Goal: Task Accomplishment & Management: Complete application form

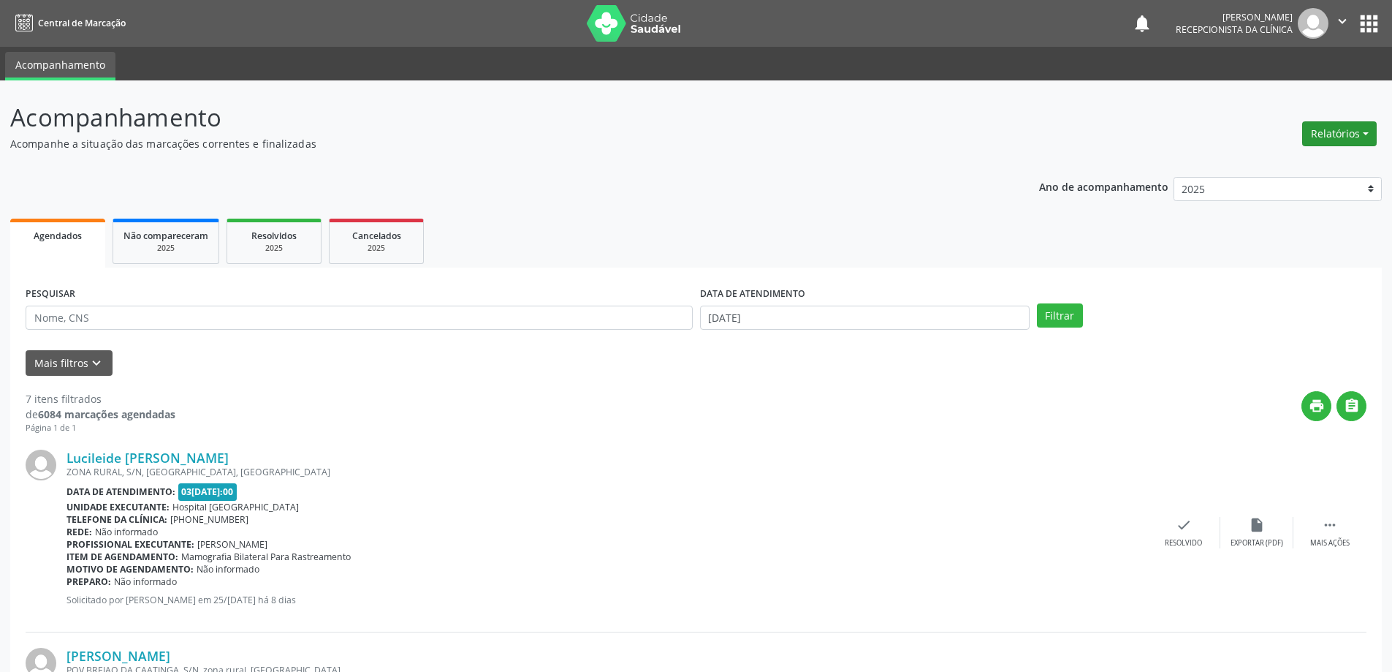
drag, startPoint x: 1329, startPoint y: 128, endPoint x: 1311, endPoint y: 140, distance: 21.1
click at [1298, 148] on div "Relatórios Agendamentos Procedimentos realizados" at bounding box center [1339, 133] width 85 height 35
click at [1325, 129] on button "Relatórios" at bounding box center [1339, 133] width 75 height 25
click at [1271, 168] on link "Agendamentos" at bounding box center [1298, 165] width 157 height 20
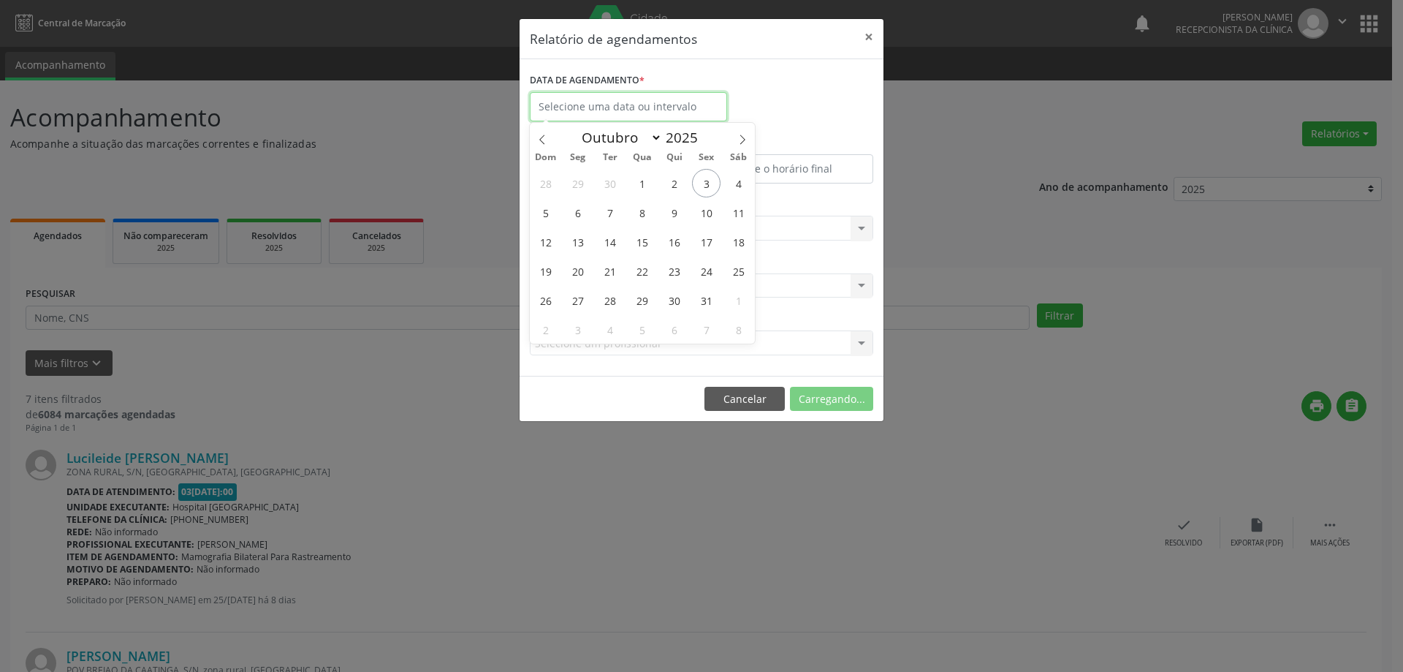
click at [574, 107] on input "text" at bounding box center [628, 106] width 197 height 29
click at [577, 212] on span "6" at bounding box center [577, 212] width 29 height 29
type input "[DATE]"
click at [577, 212] on span "6" at bounding box center [577, 212] width 29 height 29
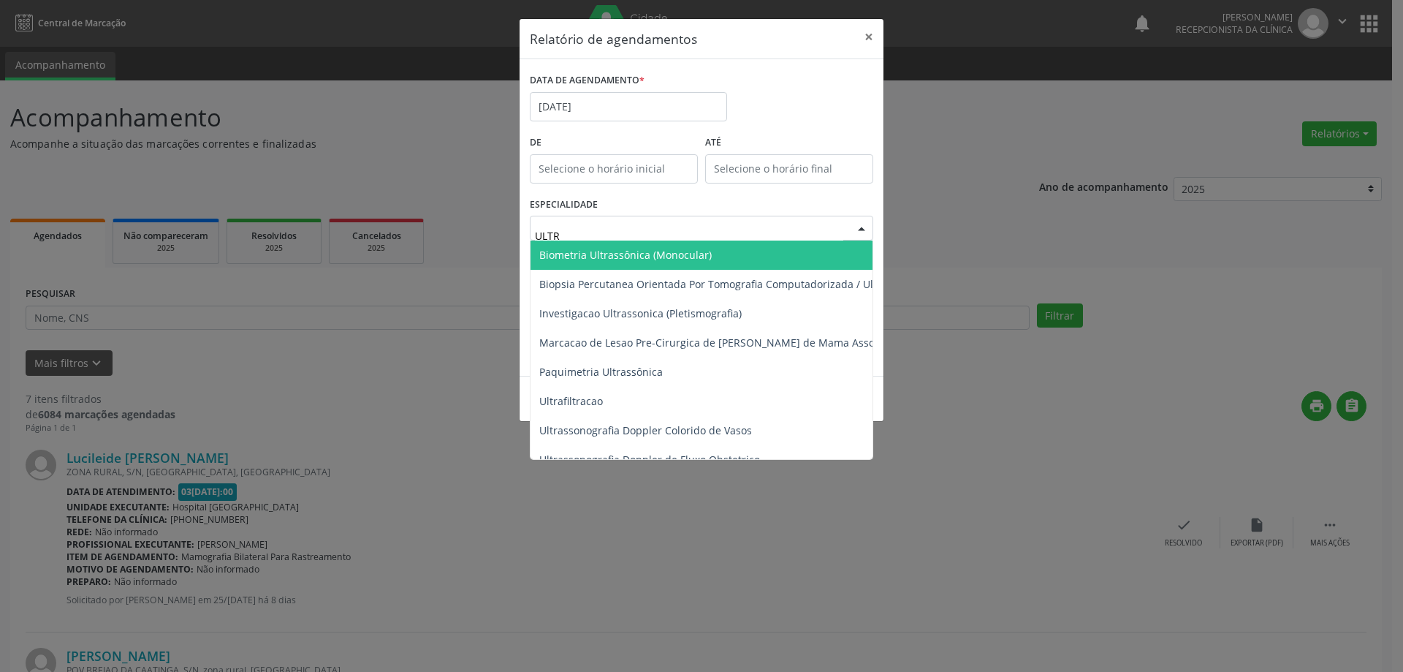
type input "ULTRA"
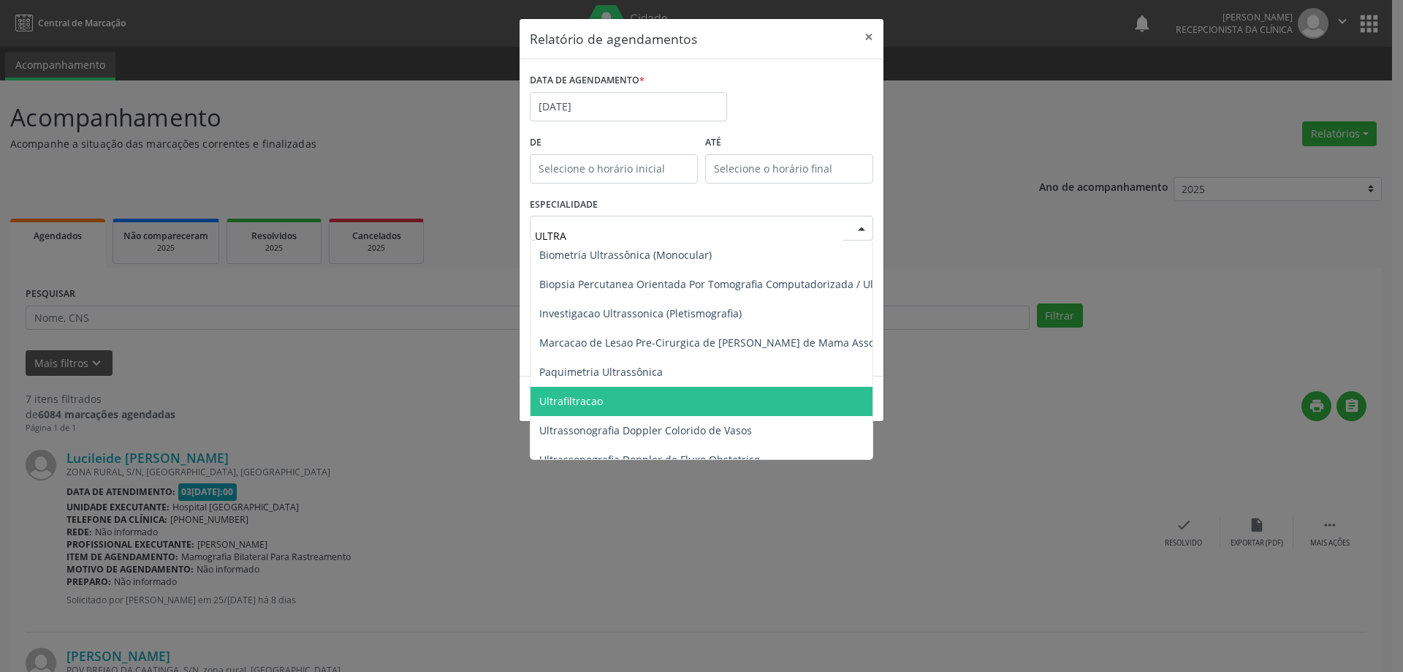
scroll to position [146, 0]
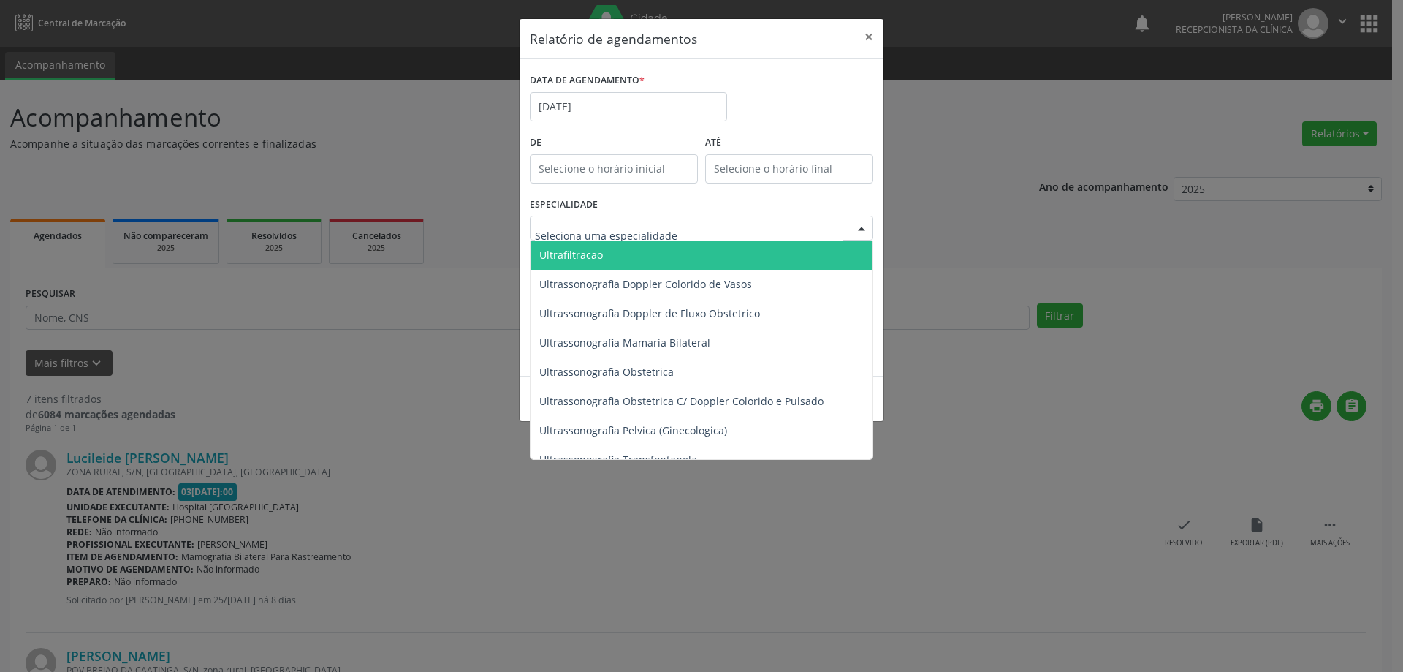
click at [827, 205] on div "ESPECIALIDADE Biometria Ultrassônica (Monocular) Biopsia Percutanea Orientada P…" at bounding box center [701, 222] width 351 height 57
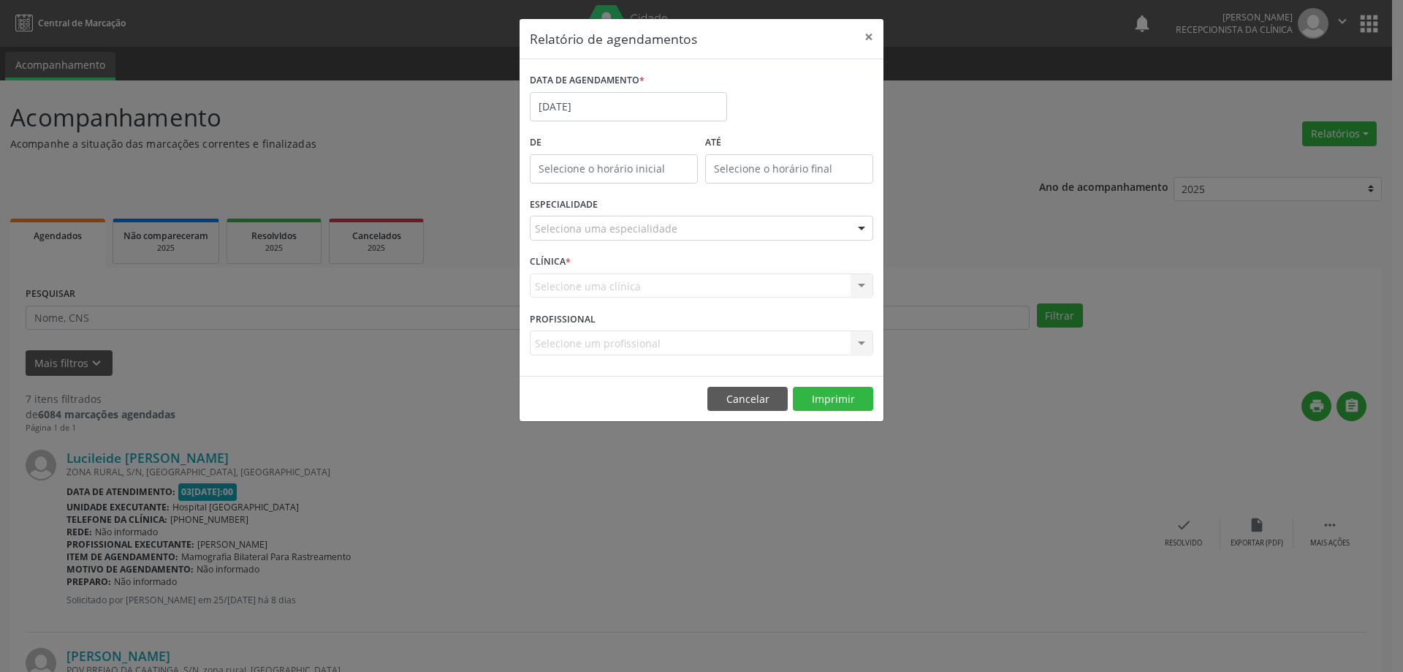
click at [663, 289] on div "Selecione uma clínica Nenhum resultado encontrado para: " " Não há nenhuma opçã…" at bounding box center [701, 285] width 343 height 25
drag, startPoint x: 865, startPoint y: 283, endPoint x: 858, endPoint y: 250, distance: 33.5
click at [867, 279] on div "Selecione uma clínica Nenhum resultado encontrado para: " " Não há nenhuma opçã…" at bounding box center [701, 285] width 343 height 25
type input "12:00"
click at [835, 174] on input "12:00" at bounding box center [789, 168] width 168 height 29
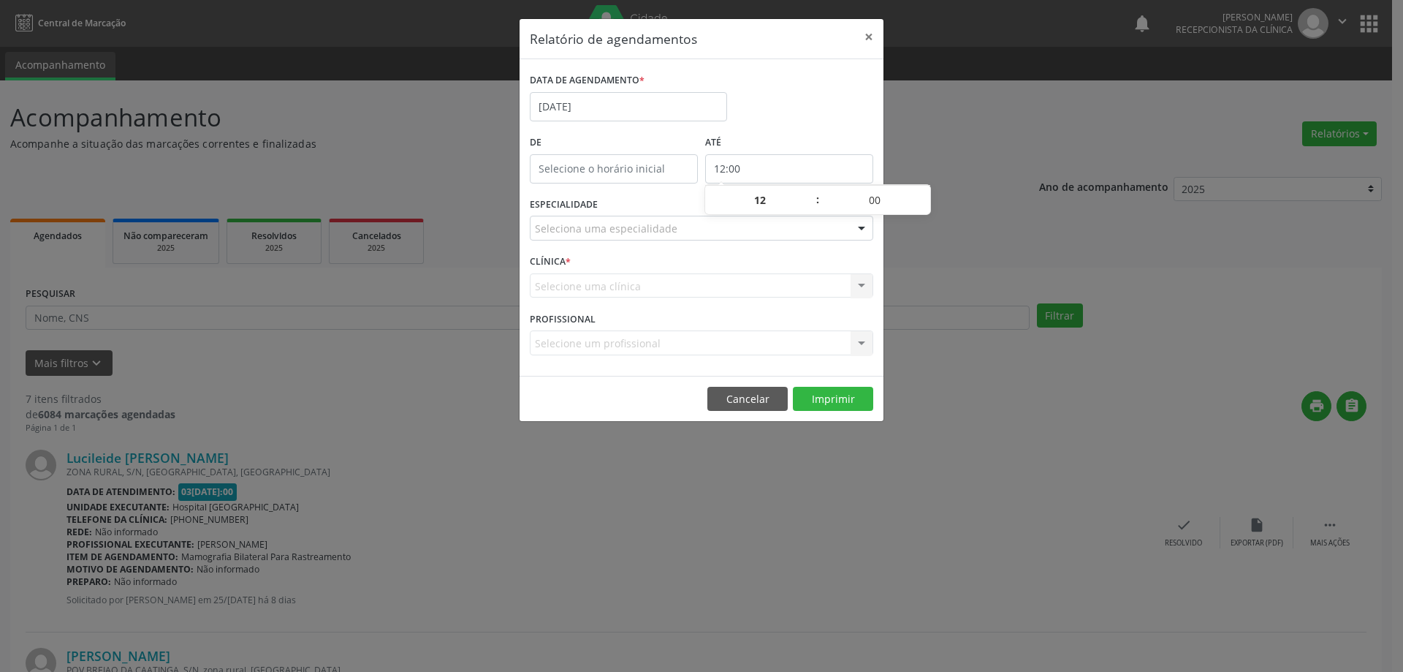
click at [867, 230] on div at bounding box center [862, 228] width 22 height 25
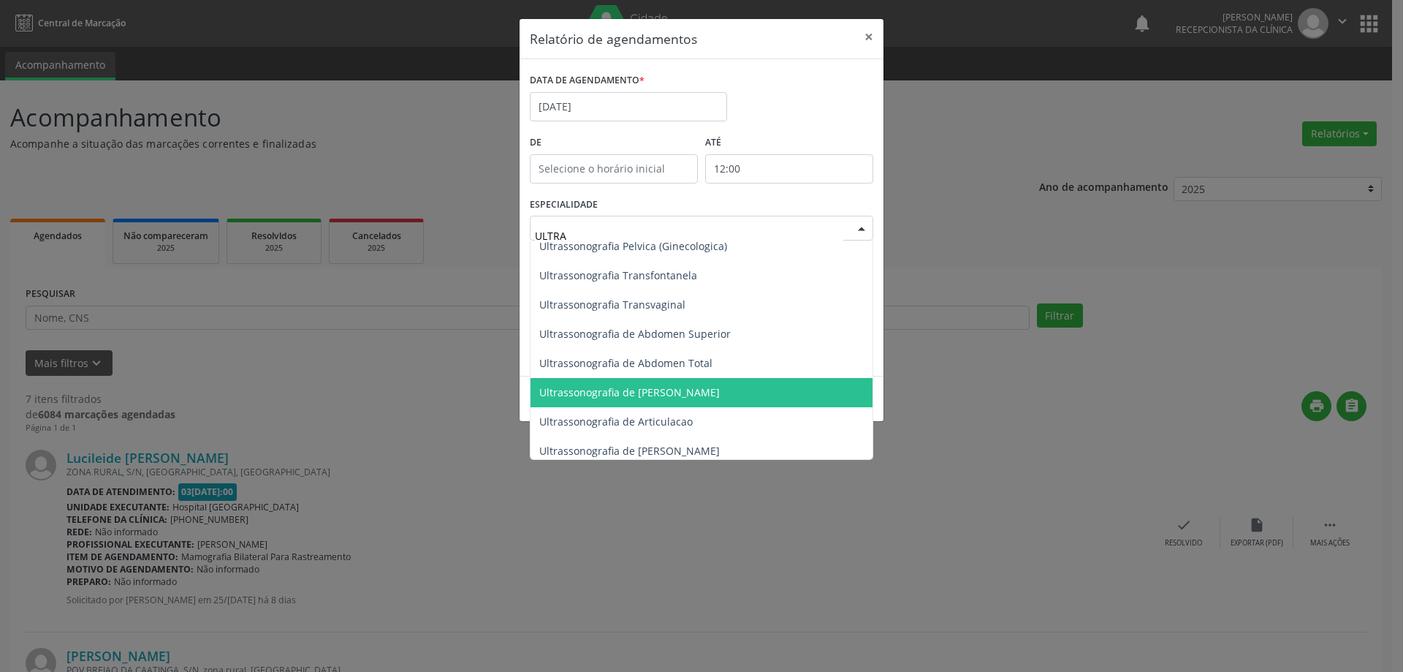
scroll to position [304, 0]
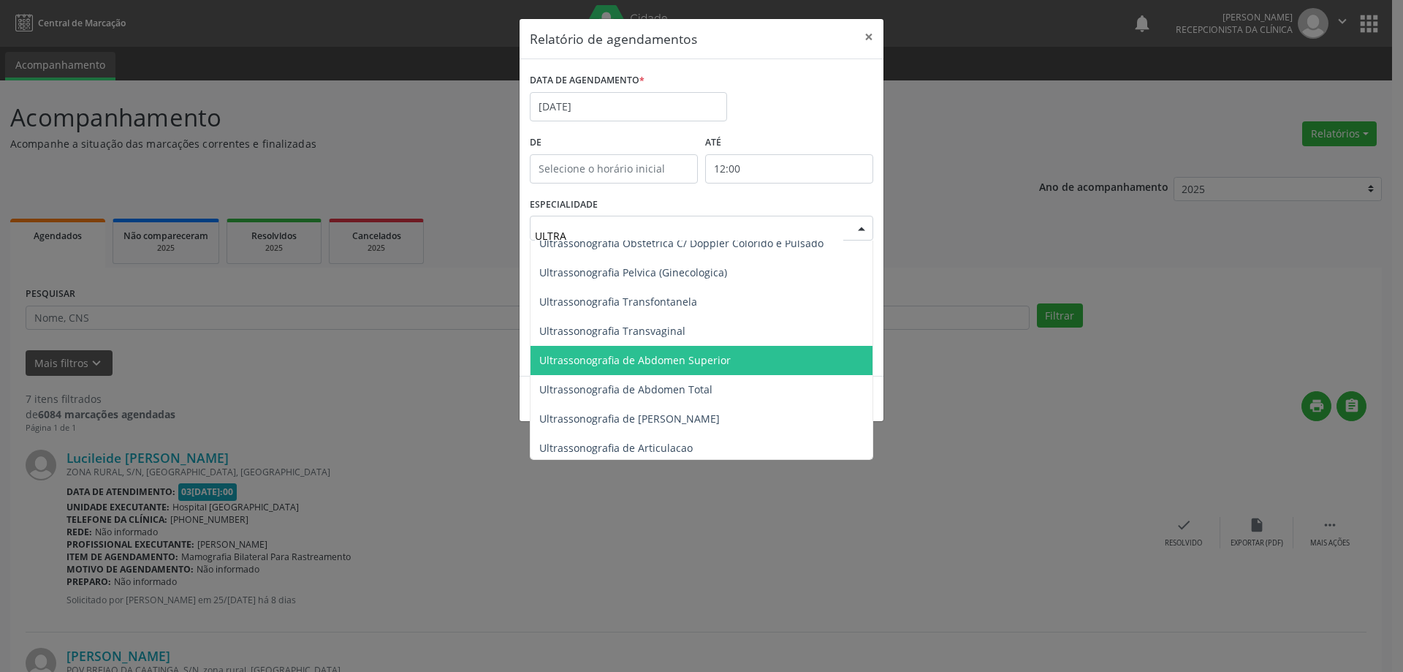
click at [729, 363] on span "Ultrassonografia de Abdomen Superior" at bounding box center [824, 360] width 586 height 29
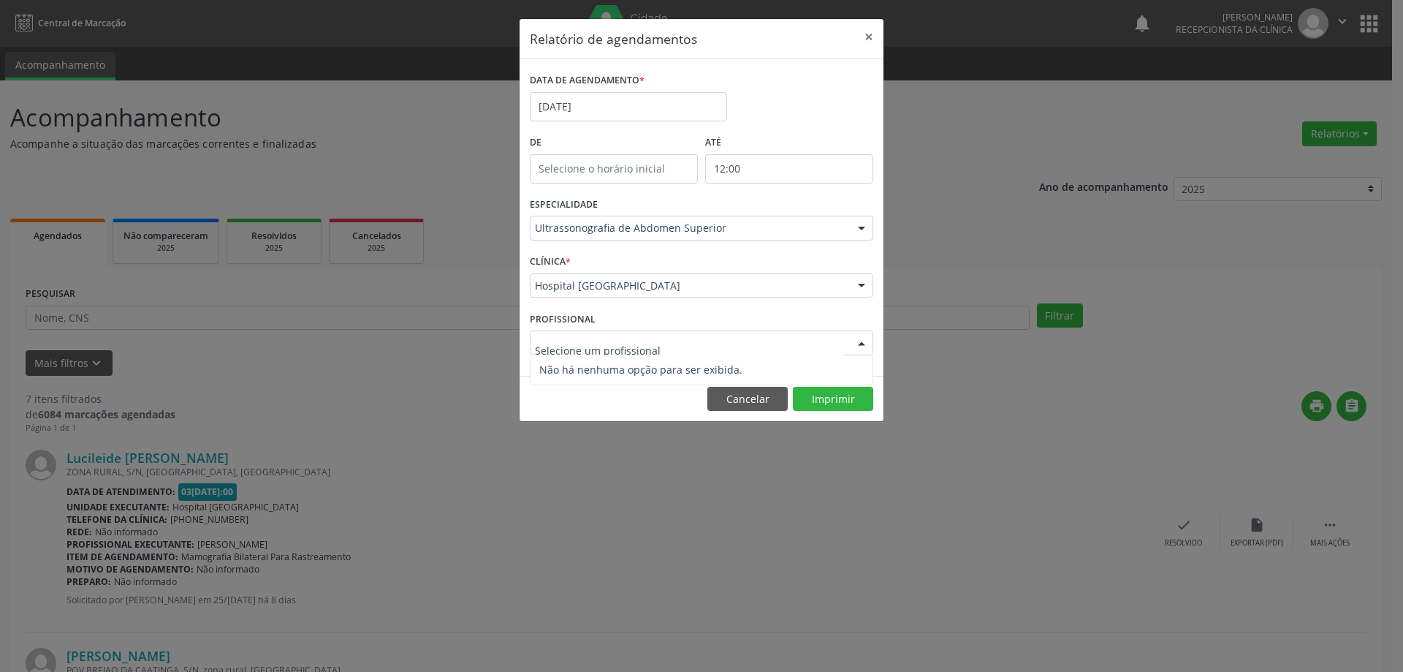
click at [676, 352] on div at bounding box center [701, 342] width 343 height 25
click at [761, 343] on input "text" at bounding box center [689, 349] width 308 height 29
click at [858, 344] on div at bounding box center [862, 343] width 22 height 25
click at [858, 343] on div at bounding box center [862, 343] width 22 height 25
click at [861, 222] on div at bounding box center [862, 228] width 22 height 25
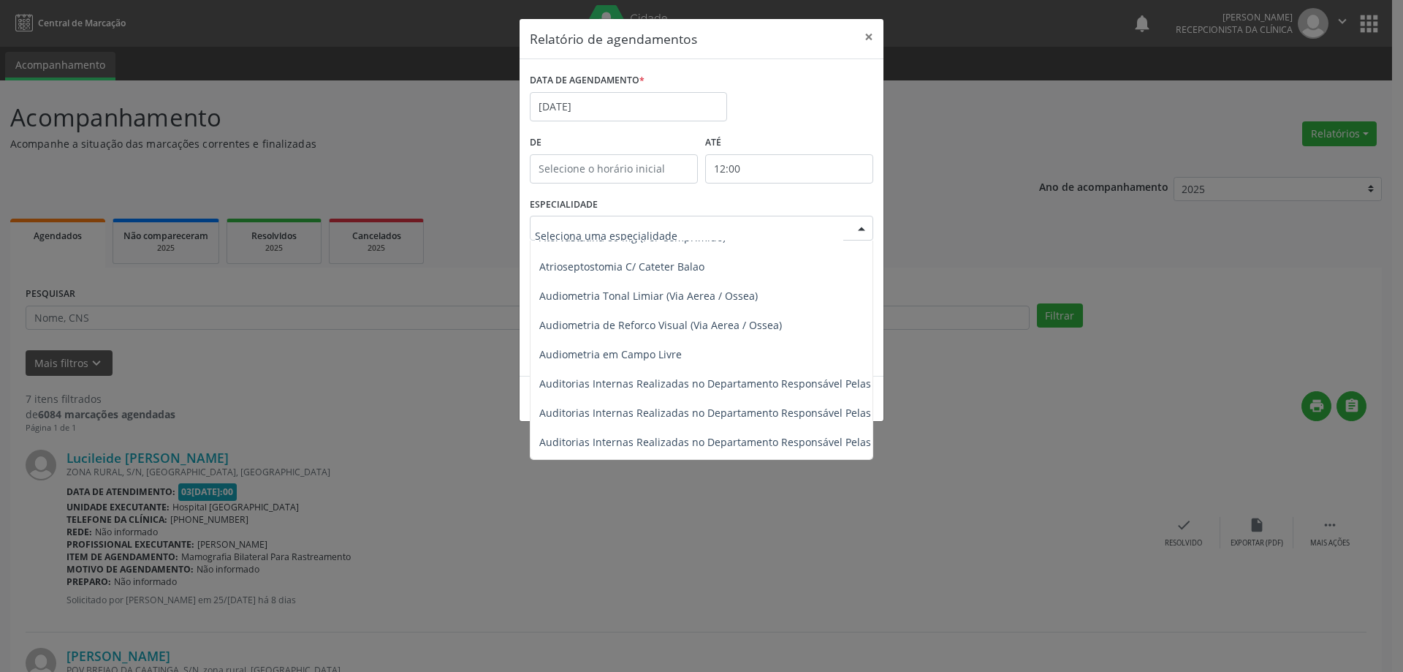
scroll to position [12423, 0]
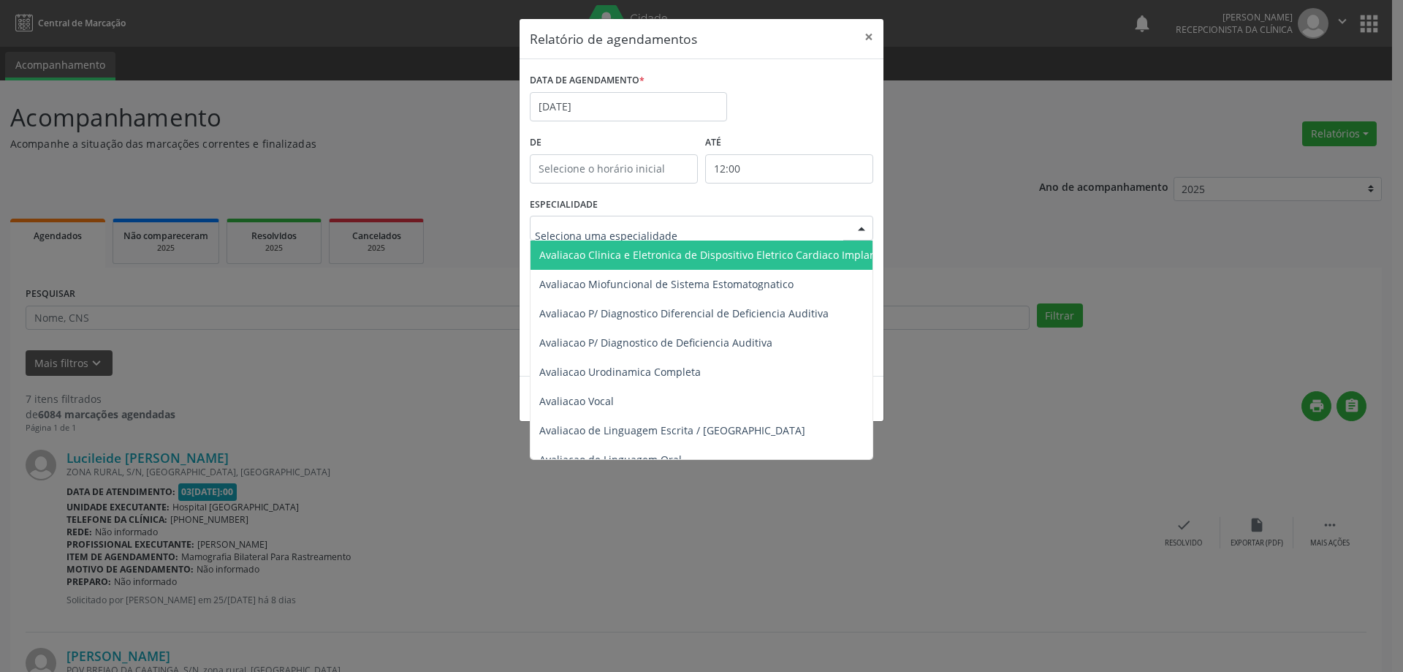
click at [669, 224] on input "text" at bounding box center [689, 235] width 308 height 29
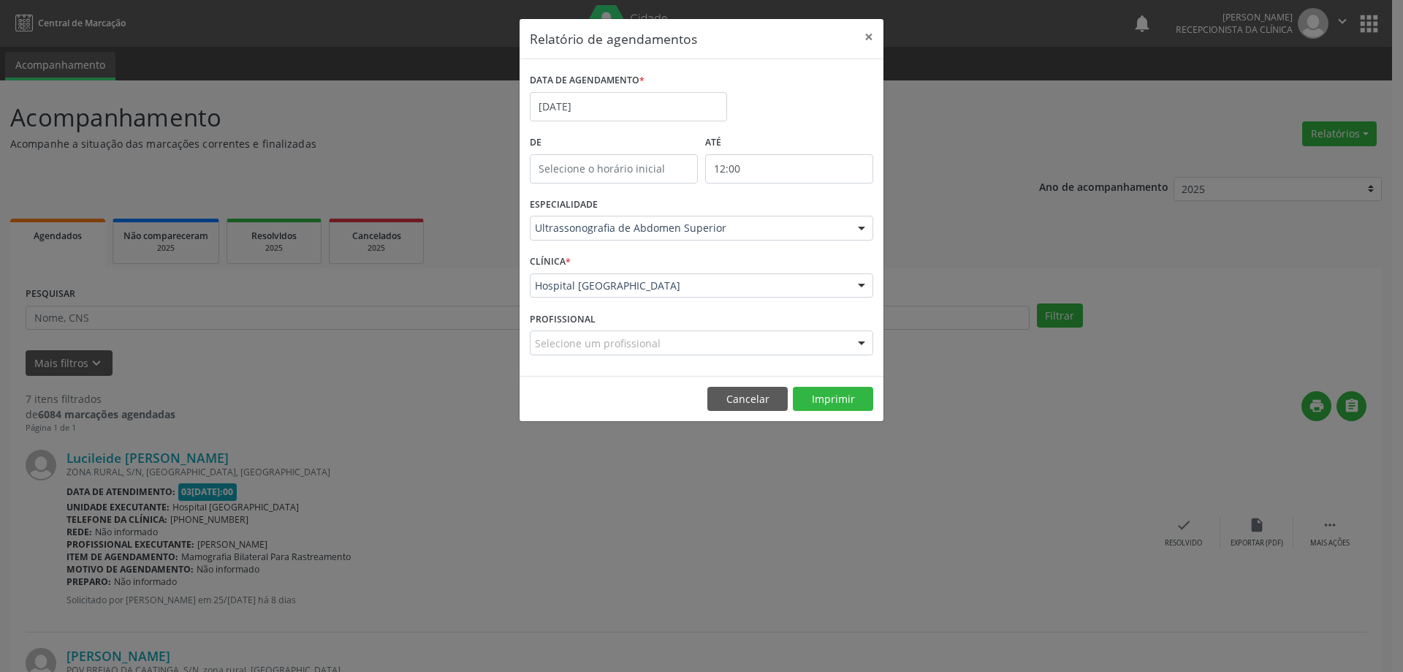
click at [857, 226] on div at bounding box center [862, 228] width 22 height 25
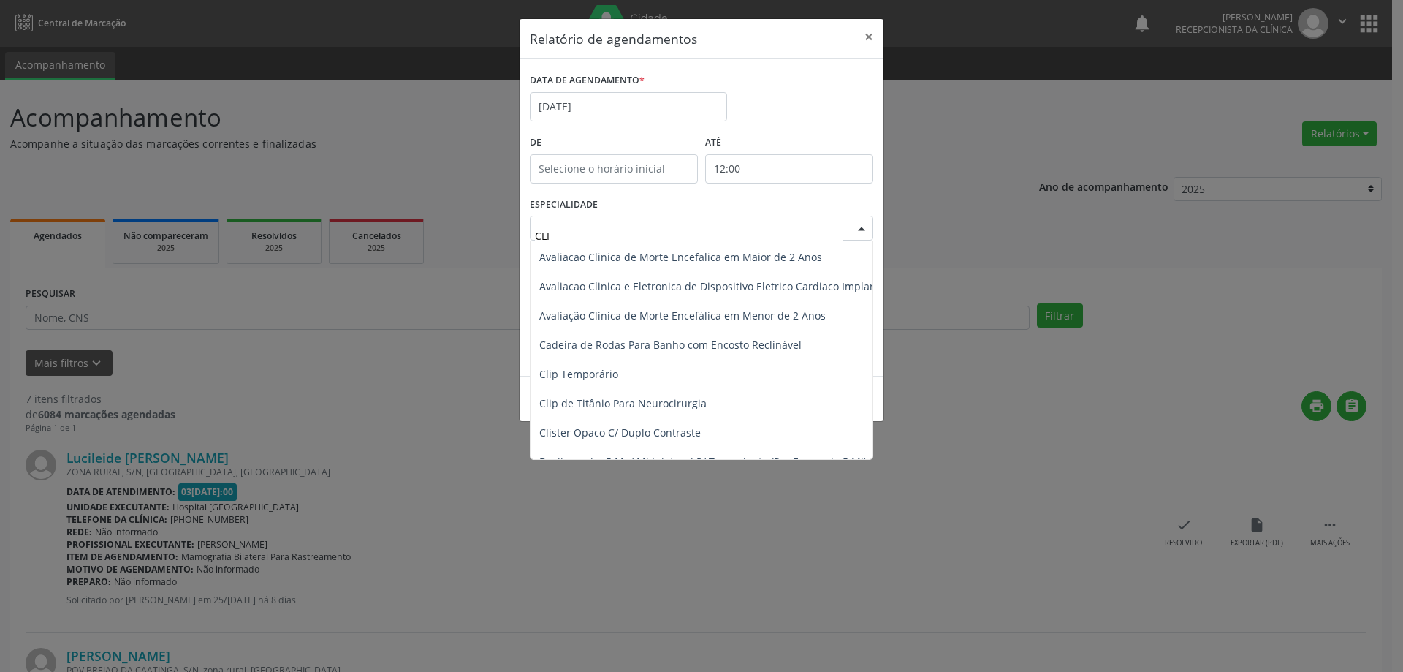
scroll to position [0, 0]
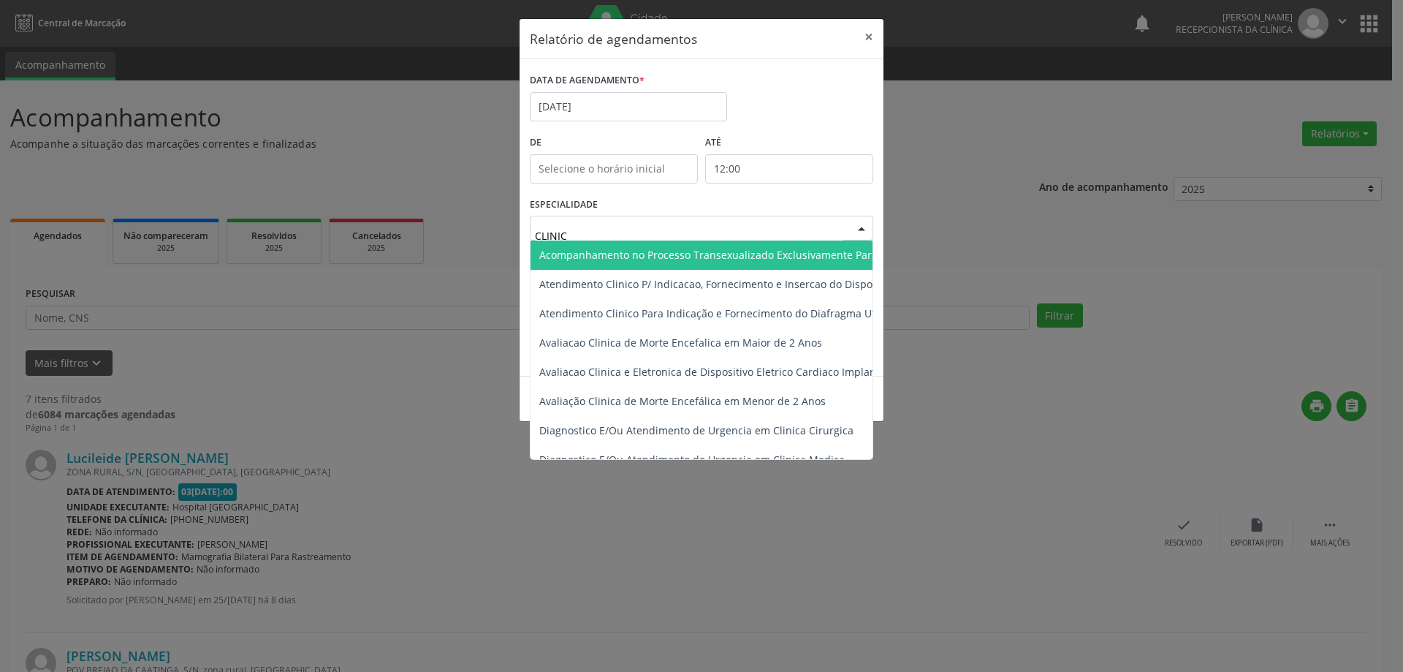
click at [711, 224] on input "CLINIC" at bounding box center [689, 235] width 308 height 29
type input "CLINIC"
drag, startPoint x: 709, startPoint y: 220, endPoint x: 744, endPoint y: 218, distance: 35.1
click at [721, 220] on div at bounding box center [701, 228] width 343 height 25
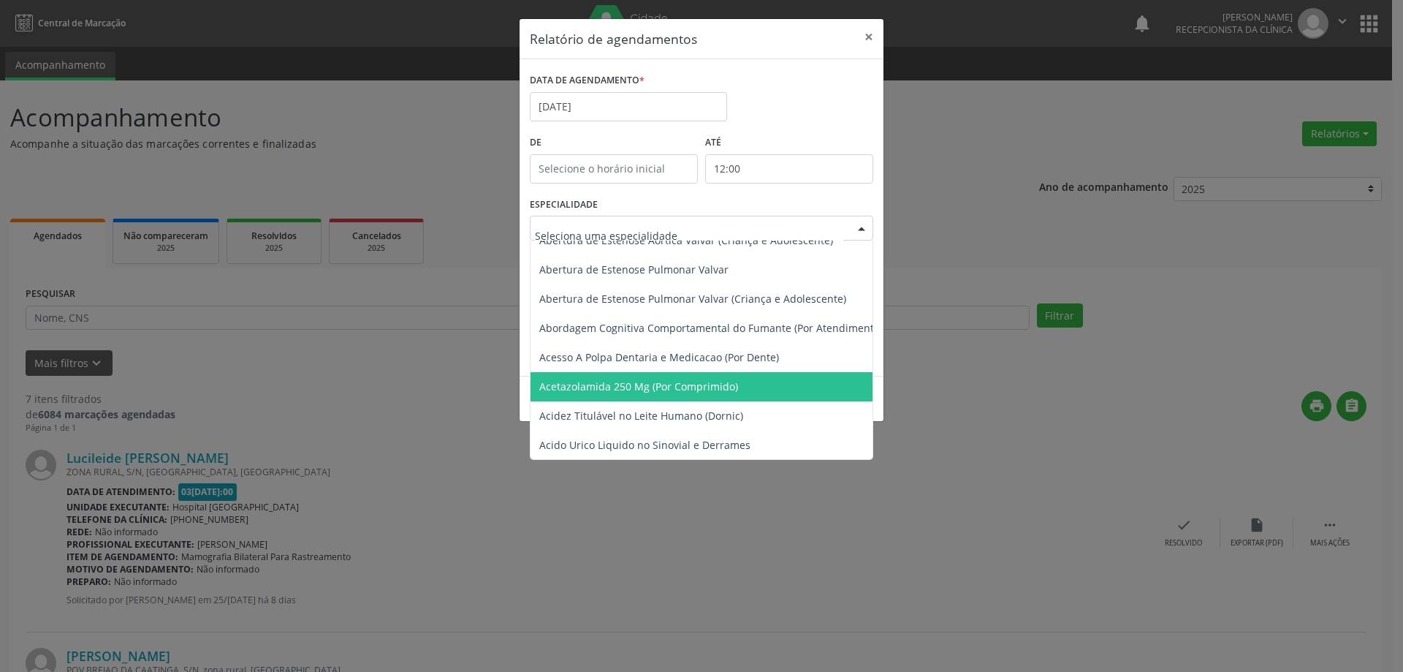
scroll to position [658, 0]
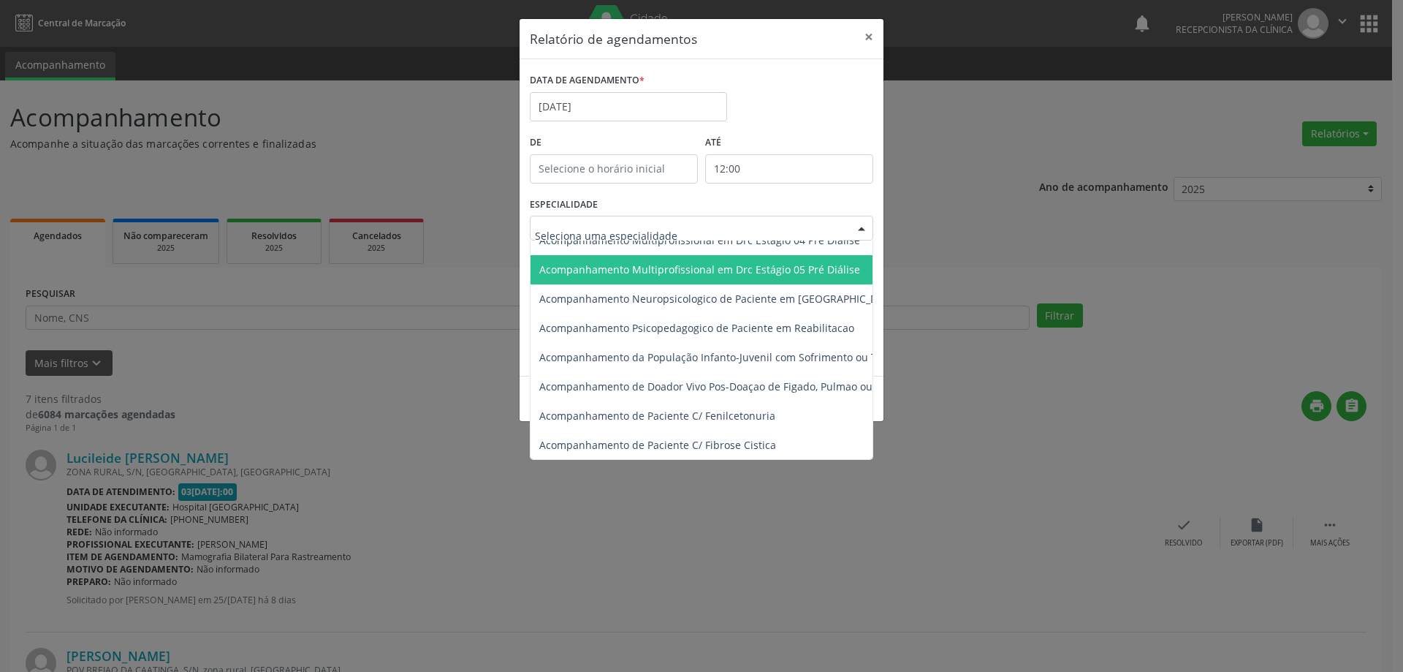
click at [916, 97] on div "Relatório de agendamentos × DATA DE AGENDAMENTO * 06/[DATE] De ATÉ 12:00 ESPECI…" at bounding box center [701, 336] width 1403 height 672
click at [868, 227] on div at bounding box center [862, 228] width 22 height 25
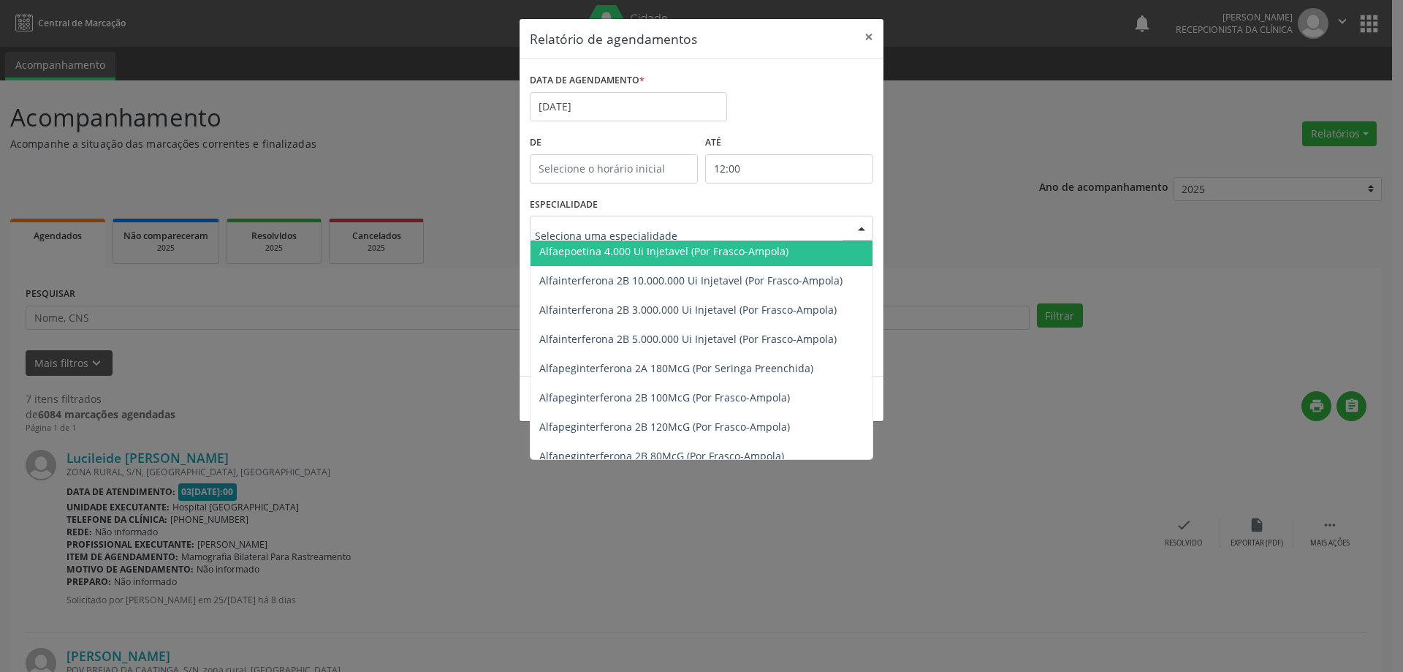
scroll to position [2996, 0]
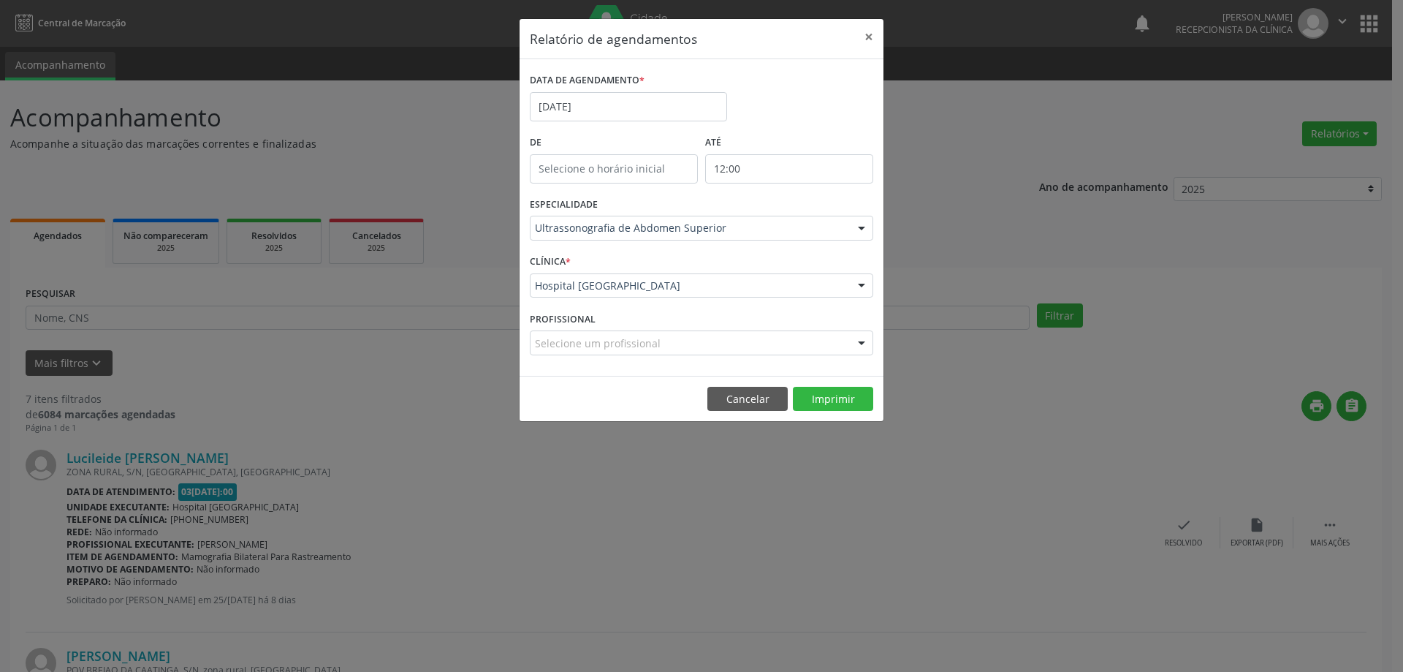
click at [444, 346] on div "Relatório de agendamentos × DATA DE AGENDAMENTO * [DATE] De ATÉ 12:00 ESPECIALI…" at bounding box center [701, 336] width 1403 height 672
click at [860, 227] on div at bounding box center [862, 228] width 22 height 25
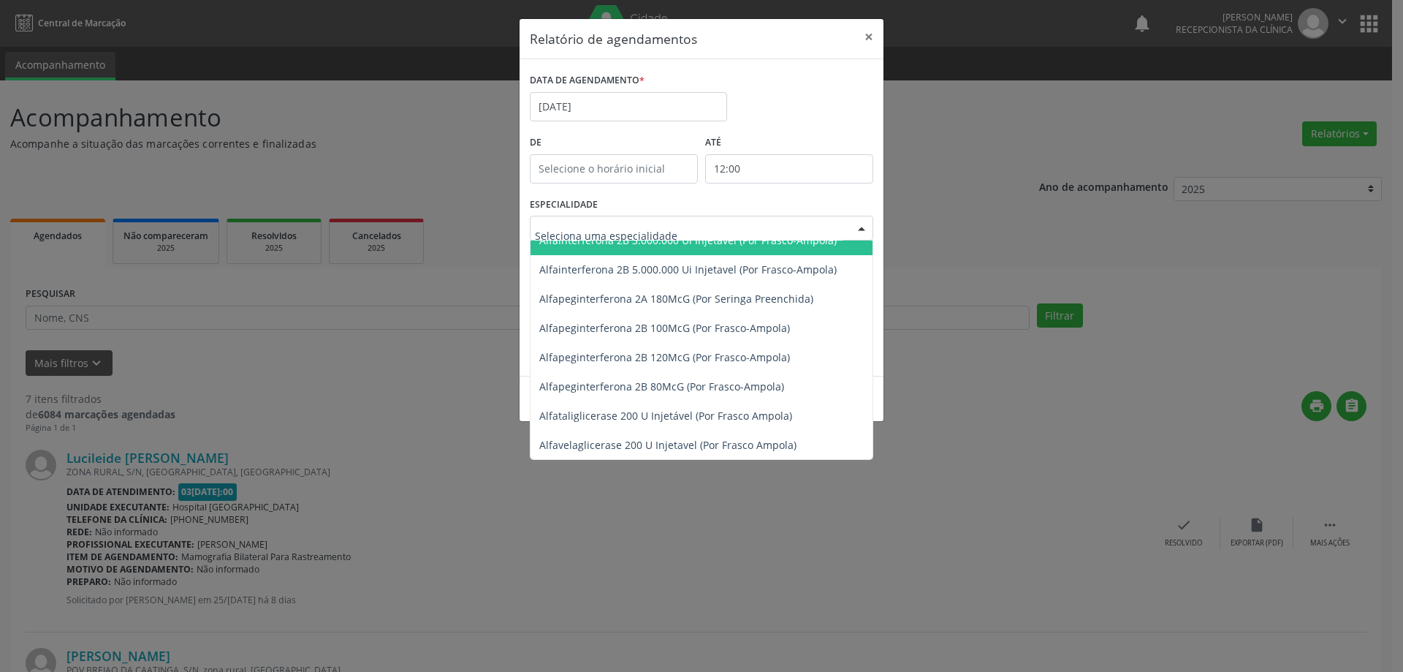
click at [860, 227] on div at bounding box center [862, 228] width 22 height 25
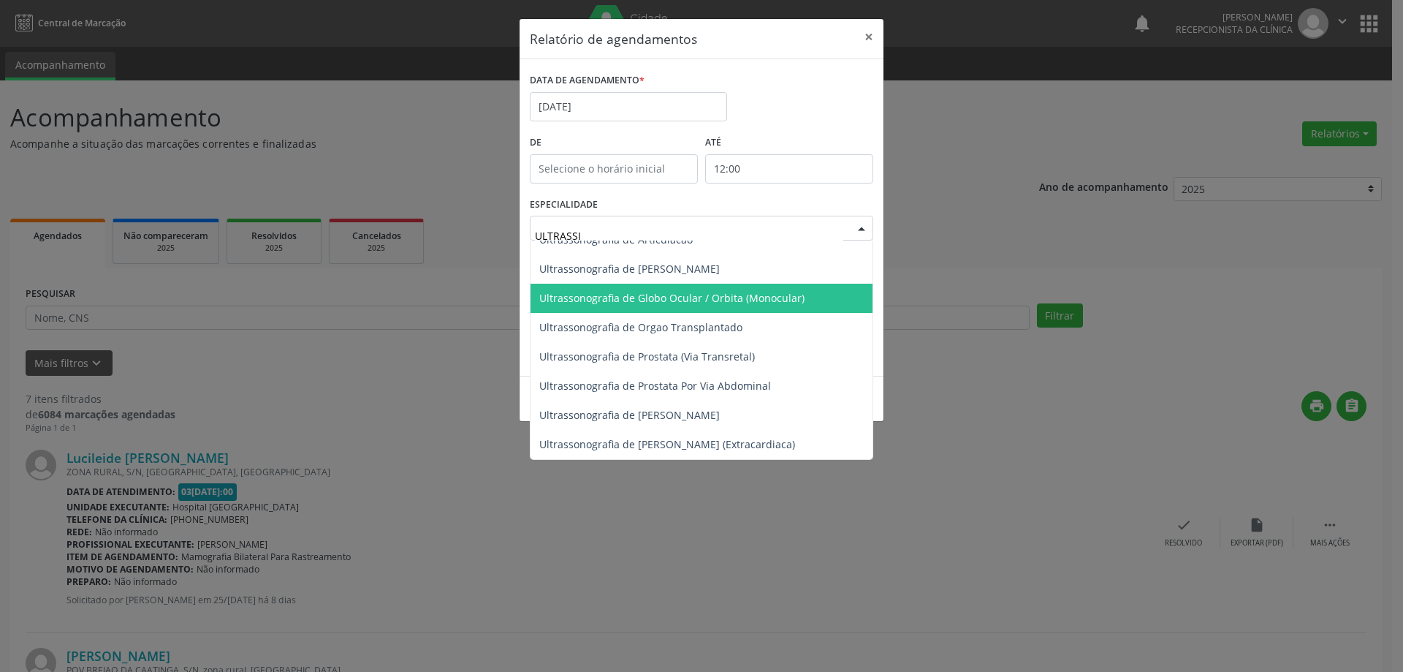
scroll to position [0, 0]
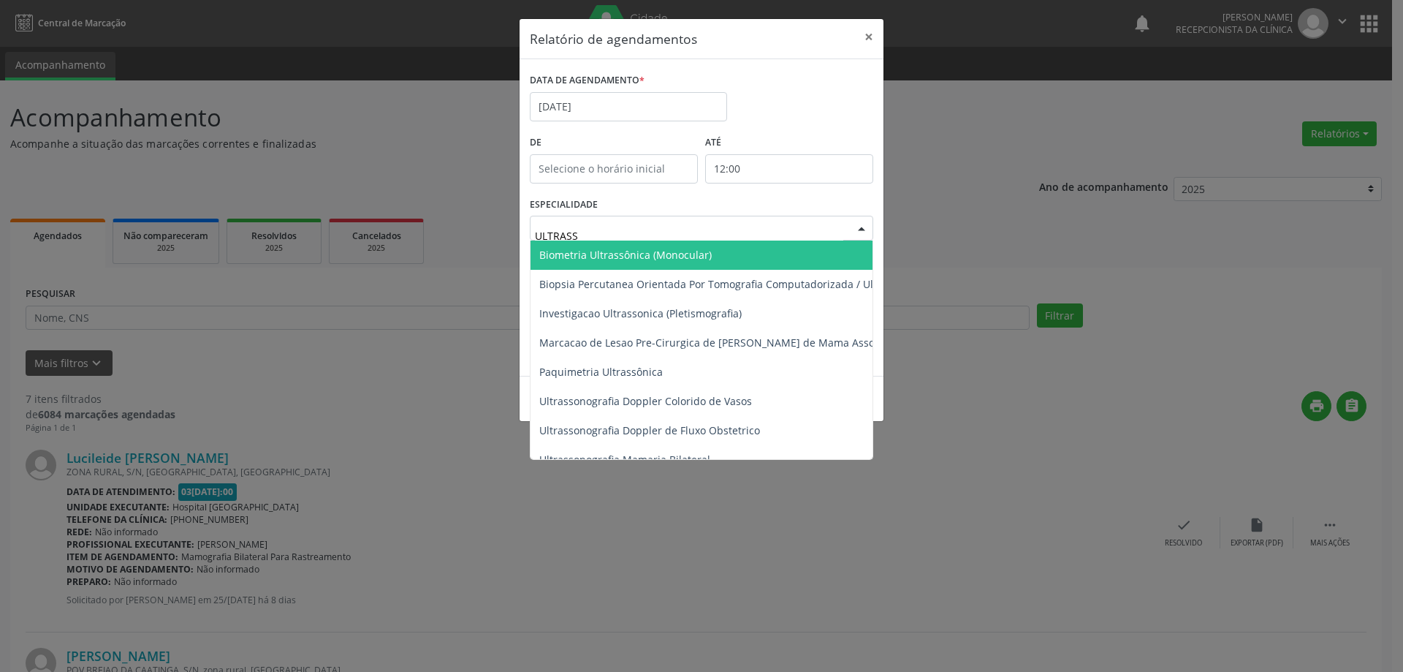
type input "ULTRASSO"
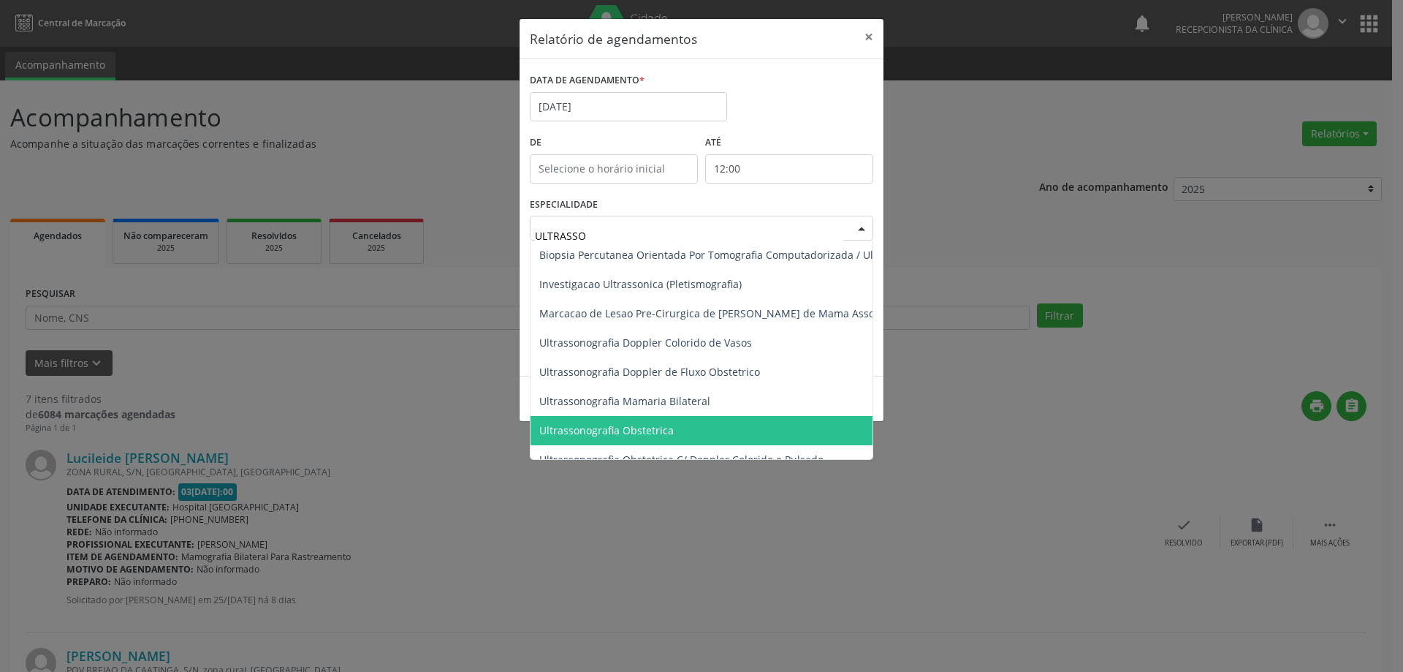
drag, startPoint x: 644, startPoint y: 433, endPoint x: 658, endPoint y: 390, distance: 45.3
click at [639, 432] on span "Ultrassonografia Obstetrica" at bounding box center [606, 430] width 134 height 14
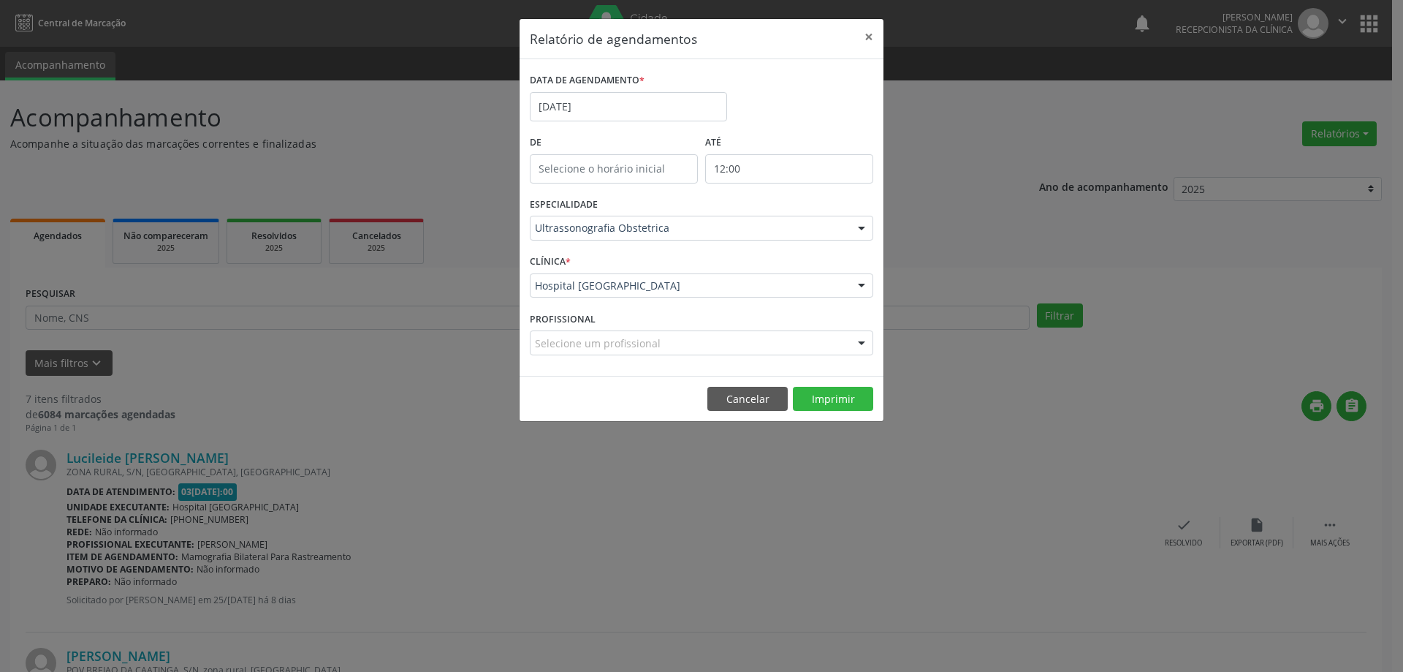
click at [691, 351] on div "Selecione um profissional" at bounding box center [701, 342] width 343 height 25
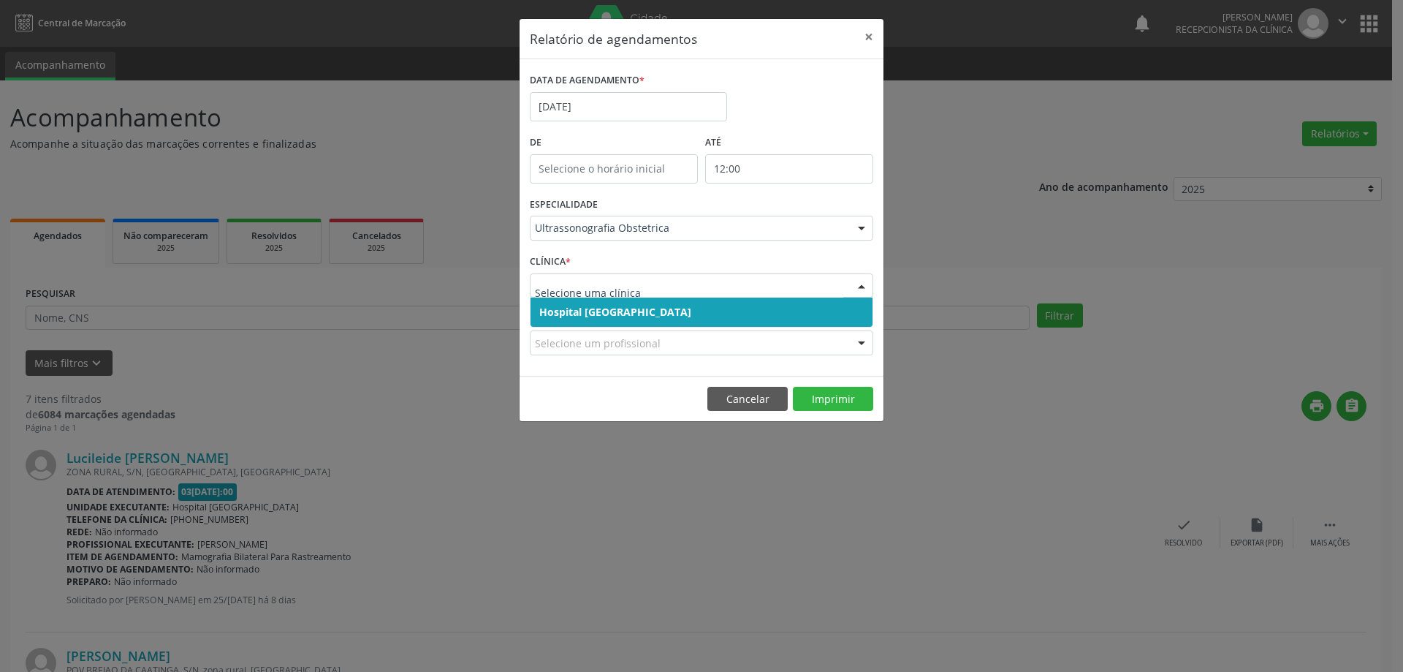
click at [675, 322] on span "Hospital [GEOGRAPHIC_DATA]" at bounding box center [702, 311] width 342 height 29
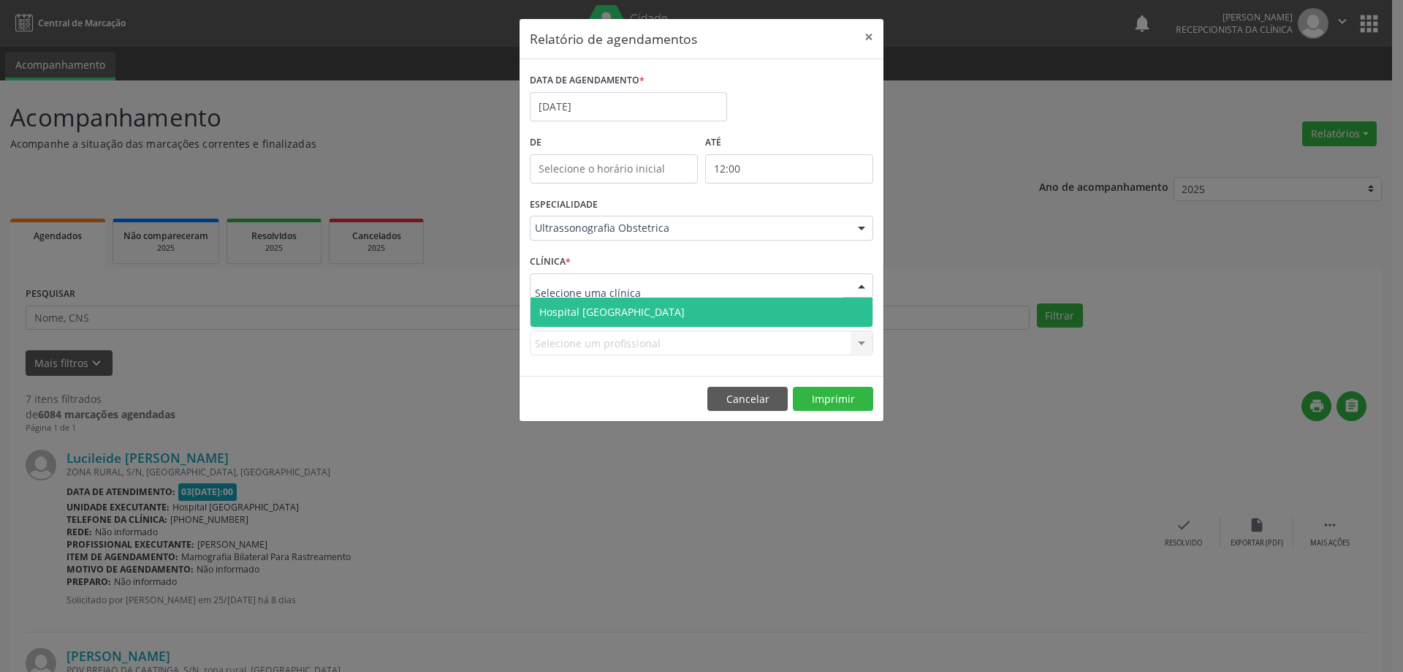
drag, startPoint x: 867, startPoint y: 286, endPoint x: 846, endPoint y: 284, distance: 21.2
click at [863, 286] on div at bounding box center [862, 286] width 22 height 25
click at [639, 305] on span "Hospital [GEOGRAPHIC_DATA]" at bounding box center [702, 311] width 342 height 29
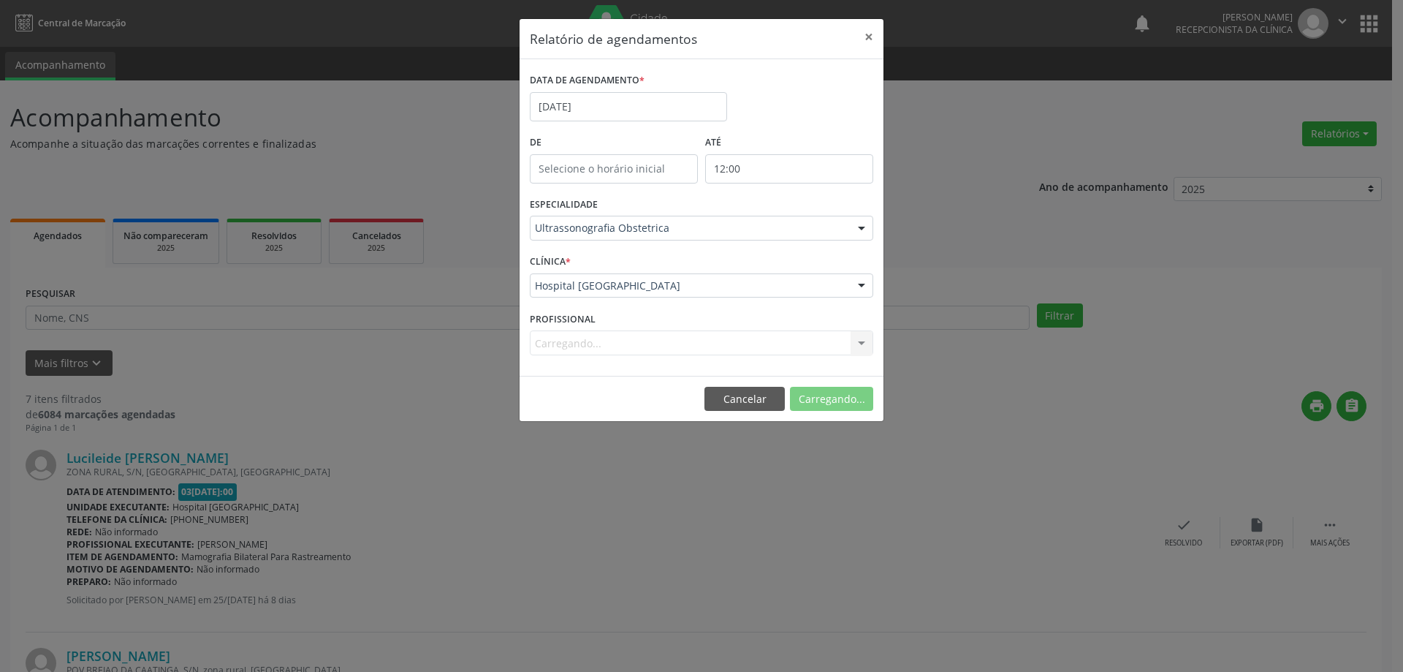
click at [612, 309] on div "PROFISSIONAL [GEOGRAPHIC_DATA]... Nenhum resultado encontrado para: " " Não há …" at bounding box center [701, 336] width 351 height 57
click at [745, 357] on div "PROFISSIONAL Selecione um profissional Todos os profissionais Médico Anestesiol…" at bounding box center [701, 336] width 351 height 57
click at [770, 339] on div "Selecione um profissional" at bounding box center [701, 342] width 343 height 25
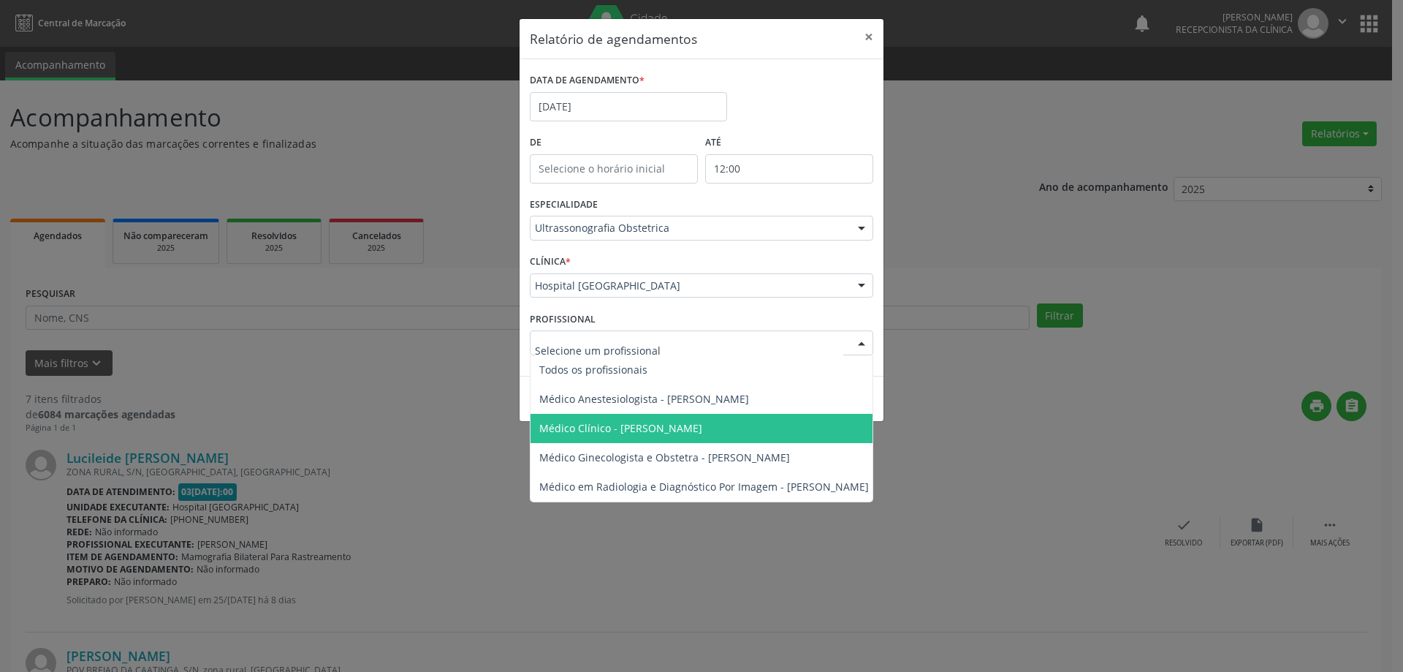
click at [725, 417] on span "Médico Clínico - [PERSON_NAME]" at bounding box center [704, 428] width 347 height 29
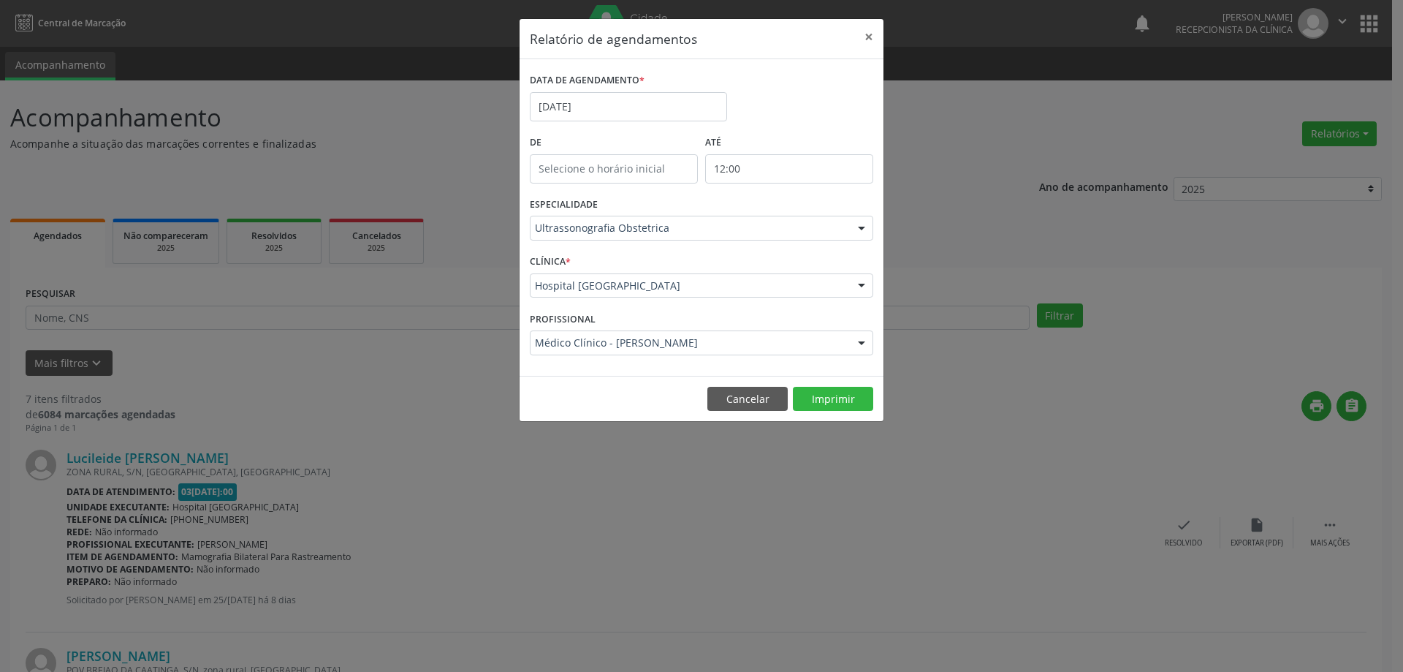
click at [796, 220] on div "Ultrassonografia Obstetrica" at bounding box center [701, 228] width 343 height 25
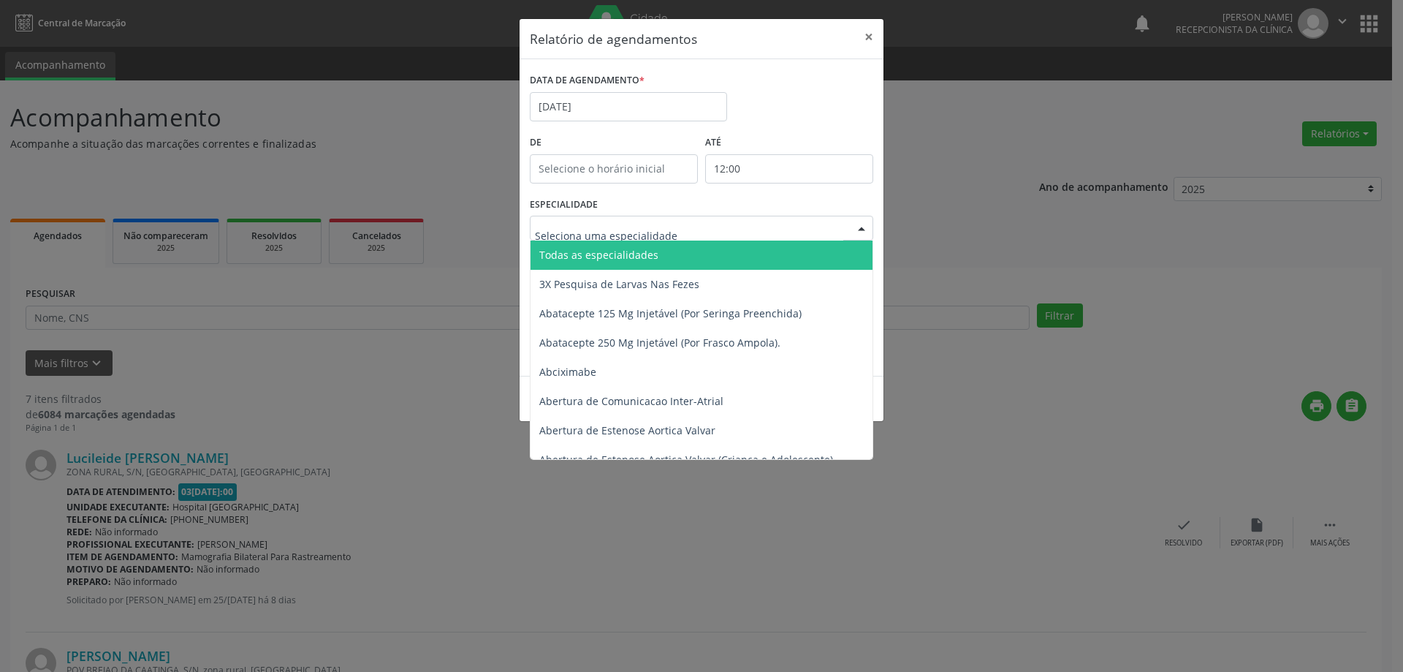
drag, startPoint x: 772, startPoint y: 178, endPoint x: 772, endPoint y: 186, distance: 7.3
click at [772, 183] on body "Central de Marcação notifications [PERSON_NAME] Recepcionista da clínica  Conf…" at bounding box center [701, 336] width 1403 height 672
click at [720, 235] on div at bounding box center [701, 228] width 343 height 25
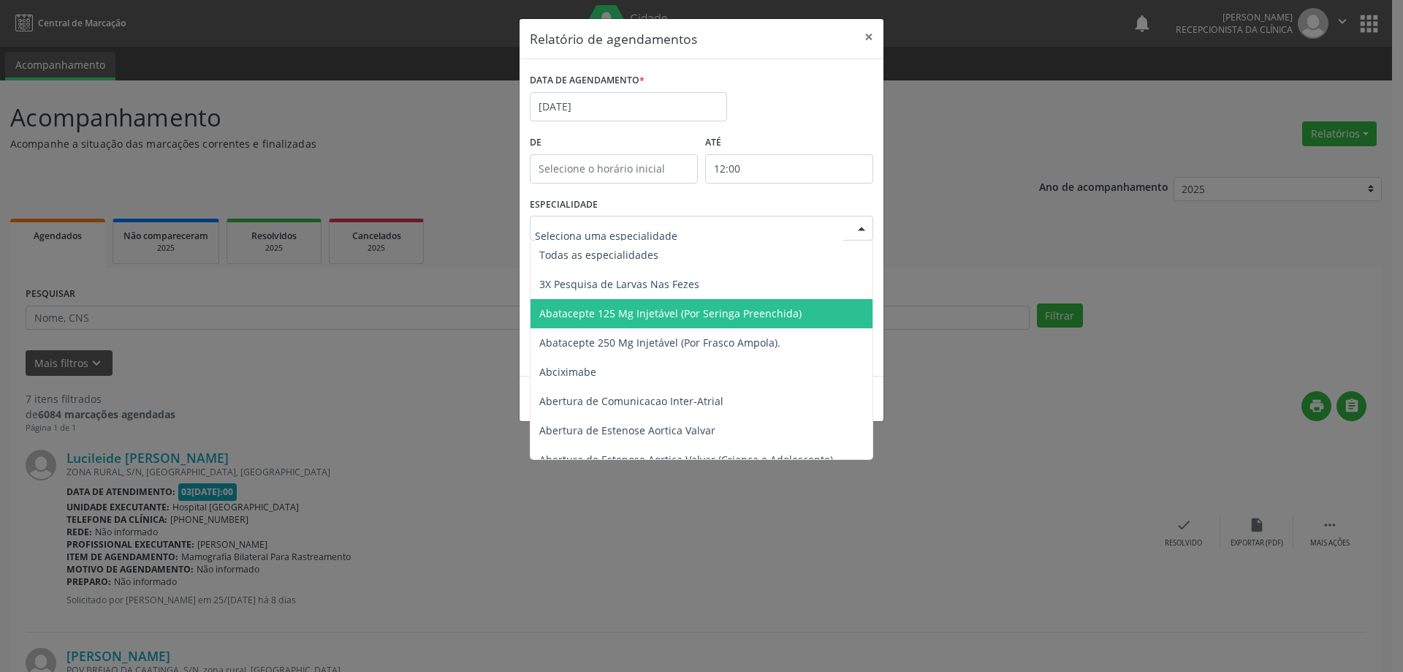
click at [813, 189] on div "ATÉ 12:00" at bounding box center [789, 163] width 175 height 62
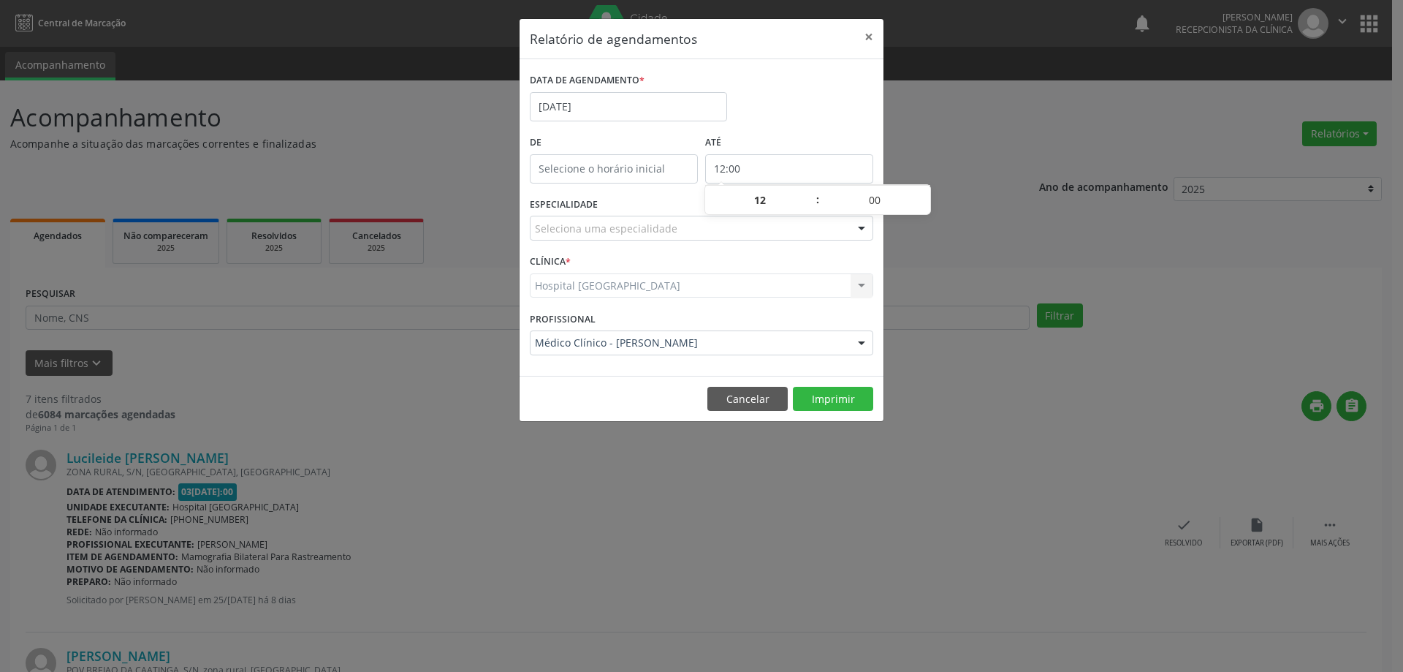
drag, startPoint x: 764, startPoint y: 170, endPoint x: 596, endPoint y: 200, distance: 170.0
click at [598, 202] on form "DATA DE AGENDAMENTO * [DATE] De ATÉ 12:00 ESPECIALIDADE Seleciona uma especiali…" at bounding box center [701, 217] width 343 height 296
drag, startPoint x: 761, startPoint y: 159, endPoint x: 641, endPoint y: 180, distance: 121.7
click at [641, 180] on div "De ATÉ 12:00" at bounding box center [701, 163] width 351 height 62
click at [728, 155] on input "12:00" at bounding box center [789, 168] width 168 height 29
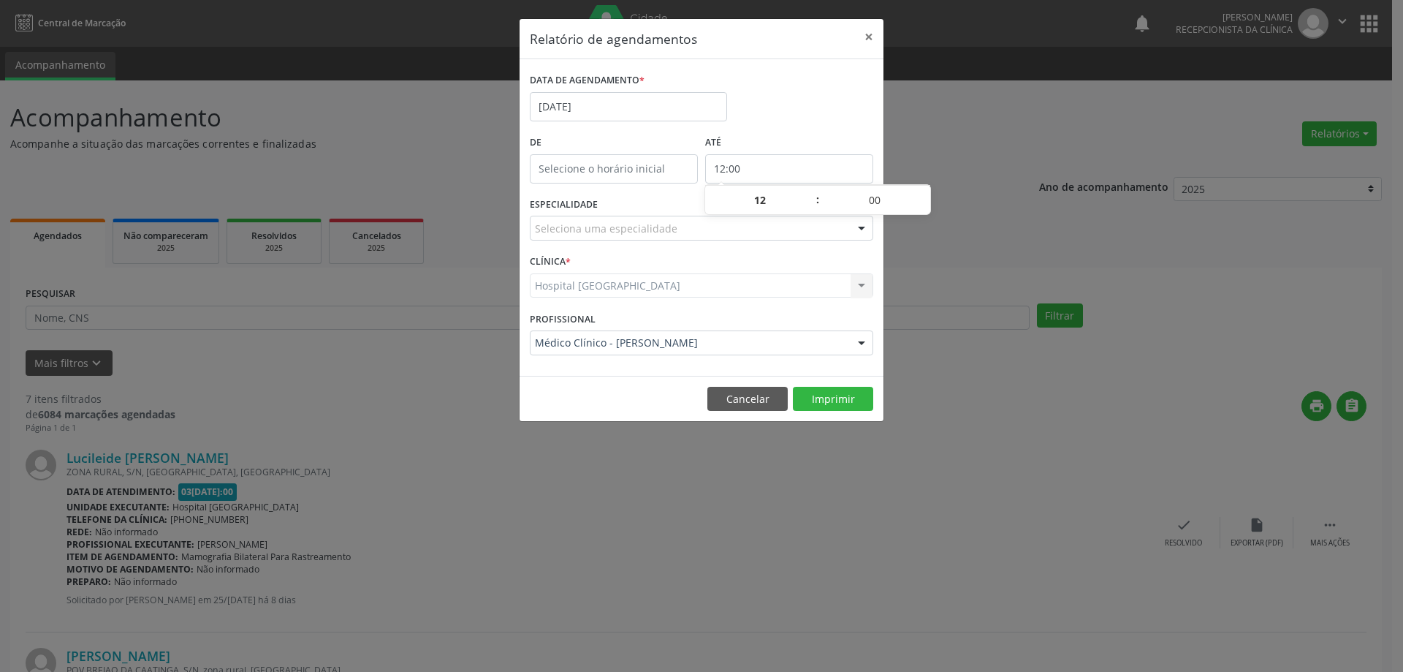
click at [726, 156] on input "12:00" at bounding box center [789, 168] width 168 height 29
click at [724, 158] on input "12:00" at bounding box center [789, 168] width 168 height 29
click at [724, 159] on input "12:00" at bounding box center [789, 168] width 168 height 29
click at [865, 199] on input "00" at bounding box center [875, 200] width 110 height 29
drag, startPoint x: 726, startPoint y: 164, endPoint x: 770, endPoint y: 210, distance: 64.1
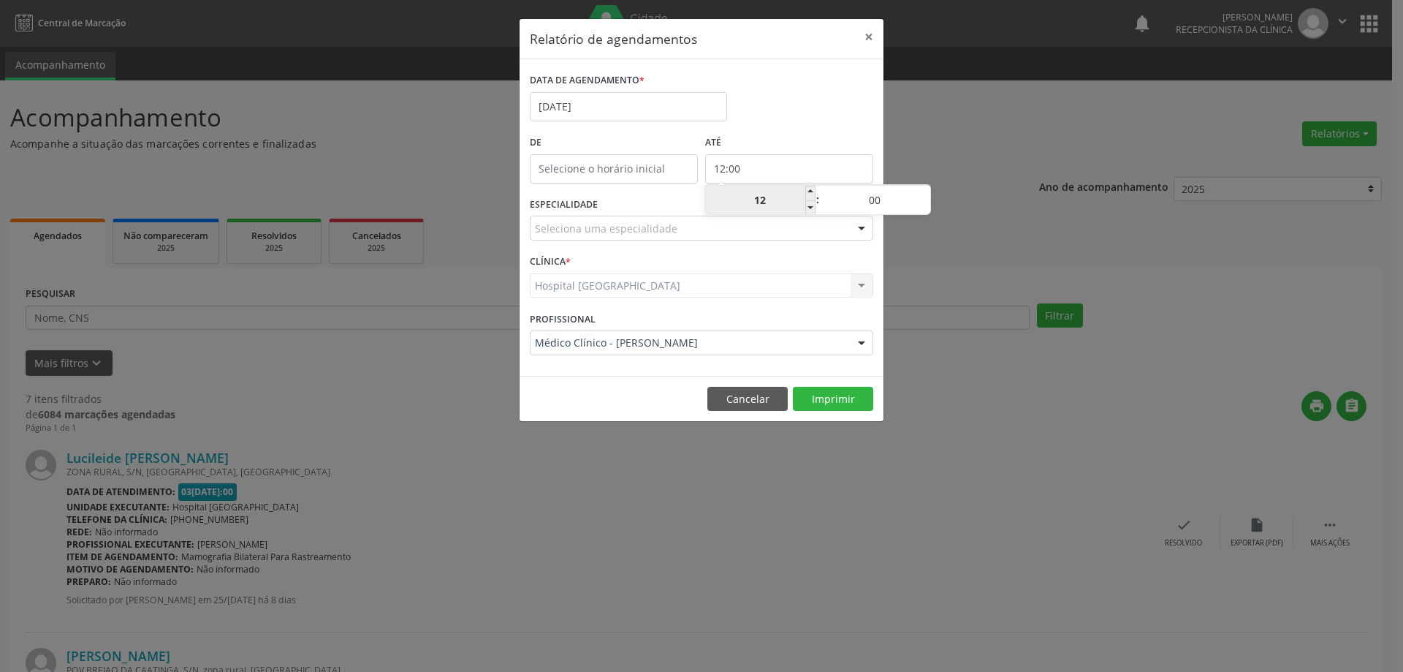
click at [699, 171] on div "De ATÉ 12:00" at bounding box center [701, 163] width 351 height 62
click at [767, 204] on input "12" at bounding box center [760, 200] width 110 height 29
click at [808, 193] on span at bounding box center [810, 193] width 10 height 15
type input "13:00"
type input "13"
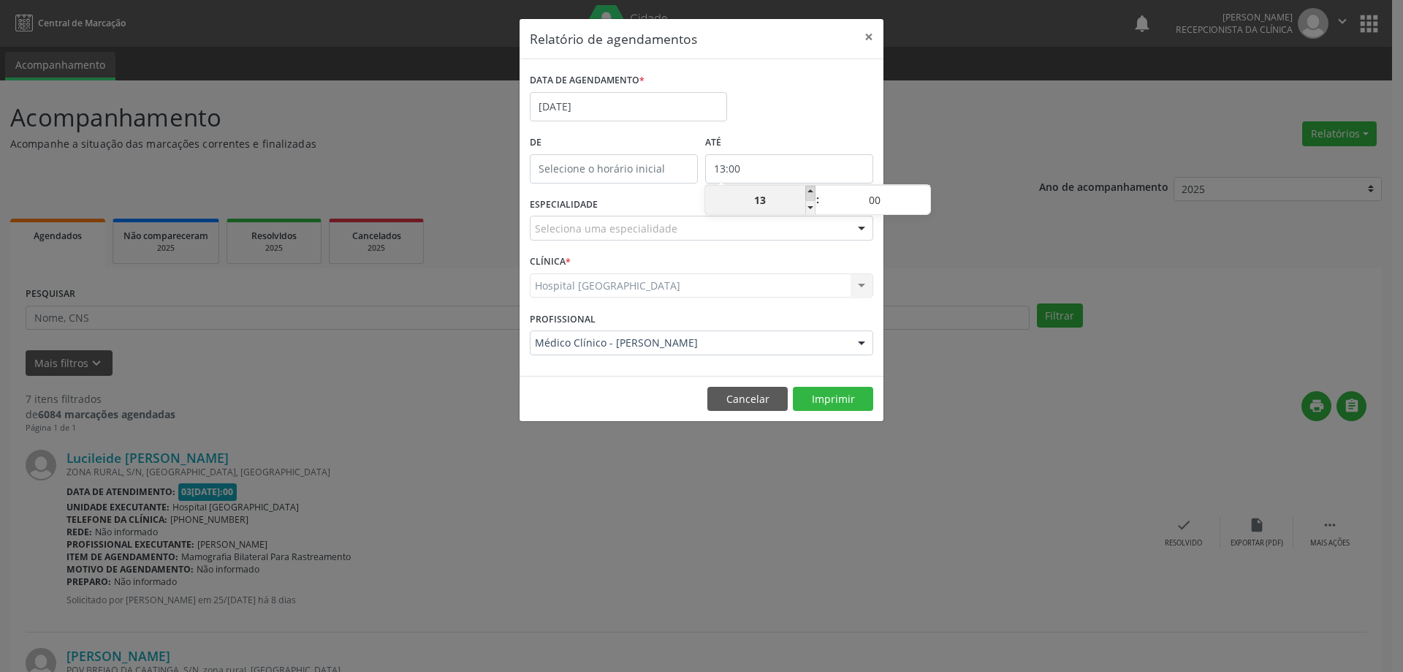
click at [808, 191] on span at bounding box center [810, 193] width 10 height 15
type input "14:00"
type input "14"
click at [808, 191] on span at bounding box center [810, 193] width 10 height 15
type input "15:00"
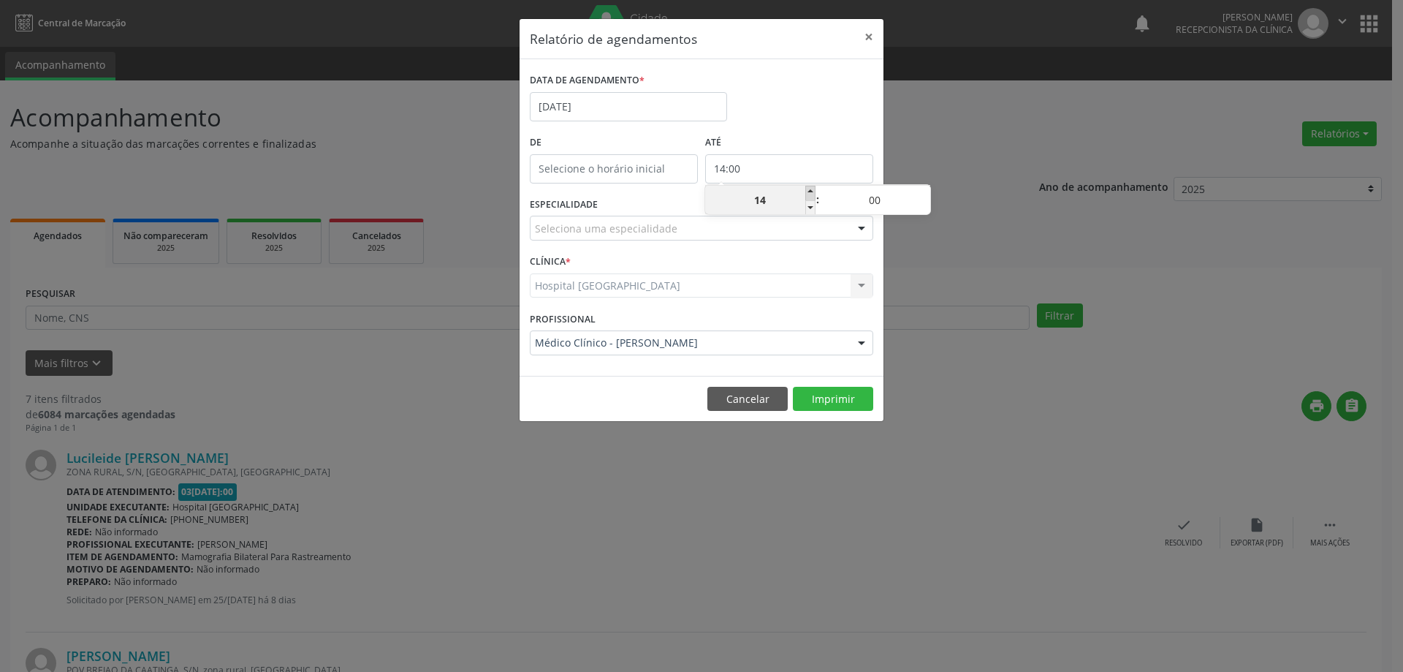
type input "15"
click at [808, 191] on span at bounding box center [810, 193] width 10 height 15
type input "16:00"
type input "16"
click at [808, 191] on span at bounding box center [810, 193] width 10 height 15
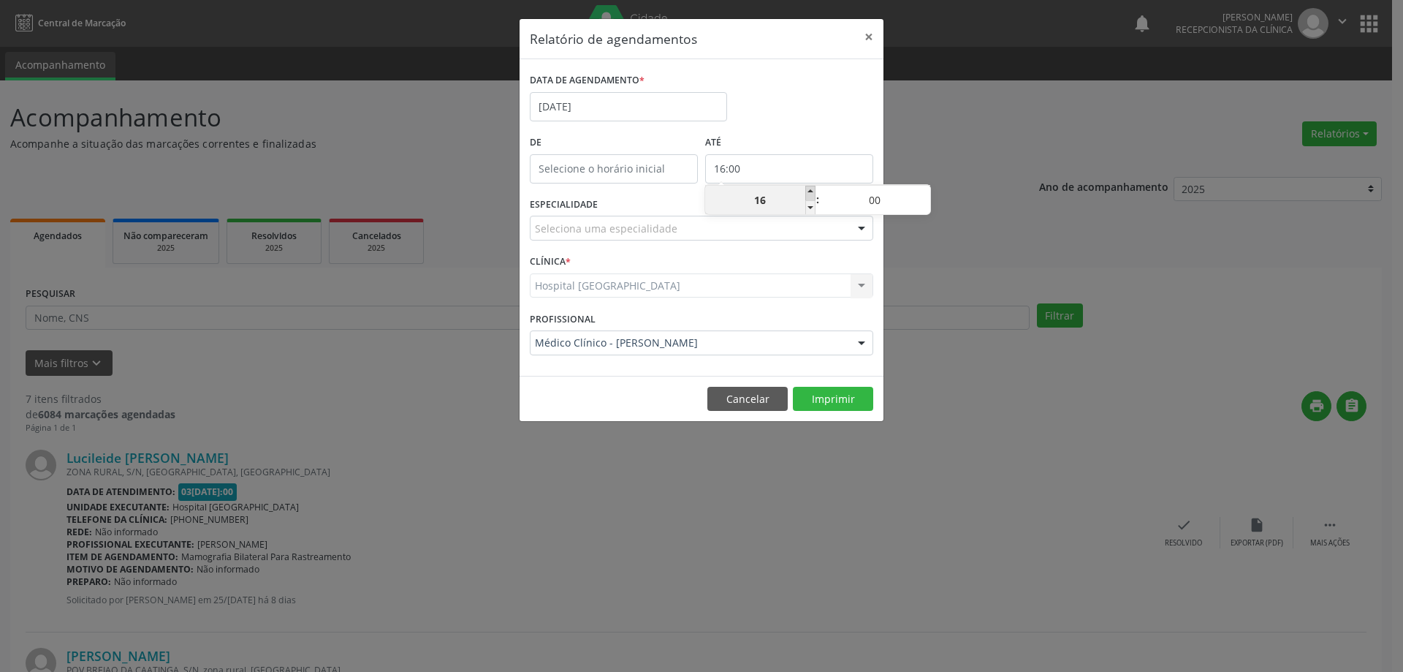
type input "17:00"
type input "17"
click at [808, 191] on span at bounding box center [810, 193] width 10 height 15
type input "18:00"
type input "18"
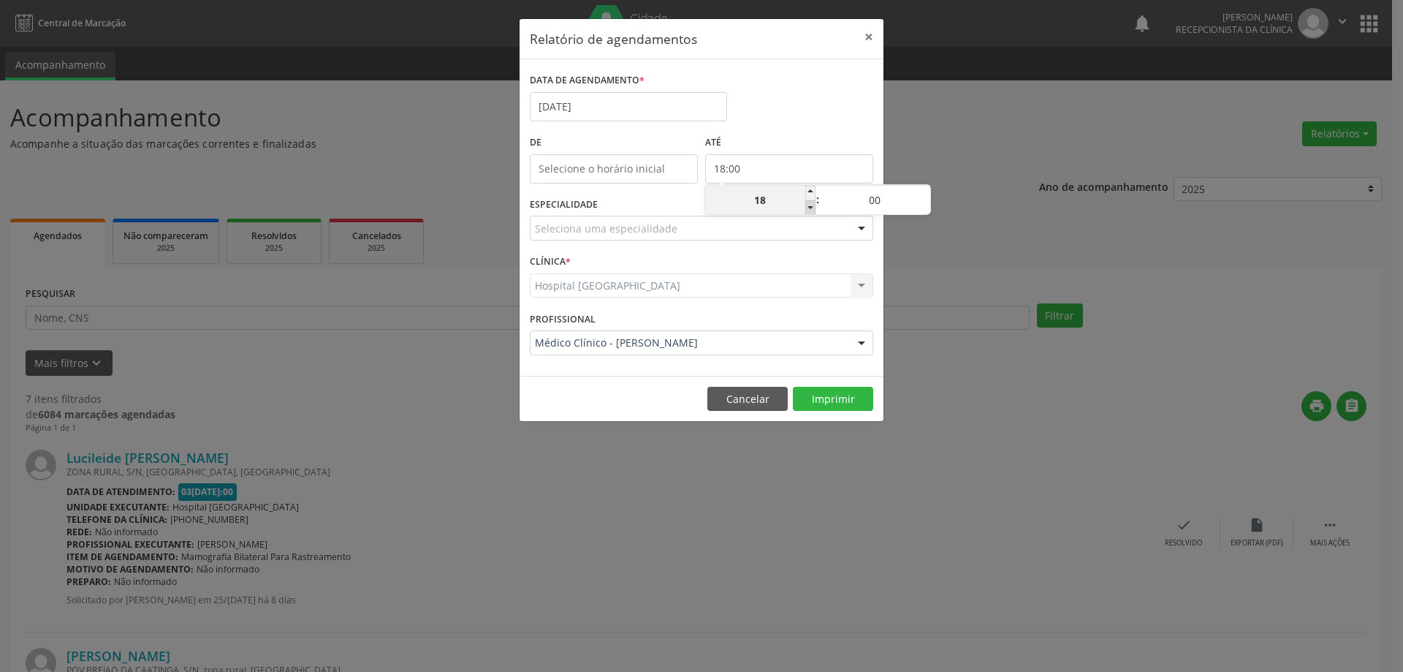
click at [808, 205] on span at bounding box center [810, 207] width 10 height 15
type input "17:00"
type input "17"
click at [808, 204] on span at bounding box center [810, 207] width 10 height 15
type input "16:00"
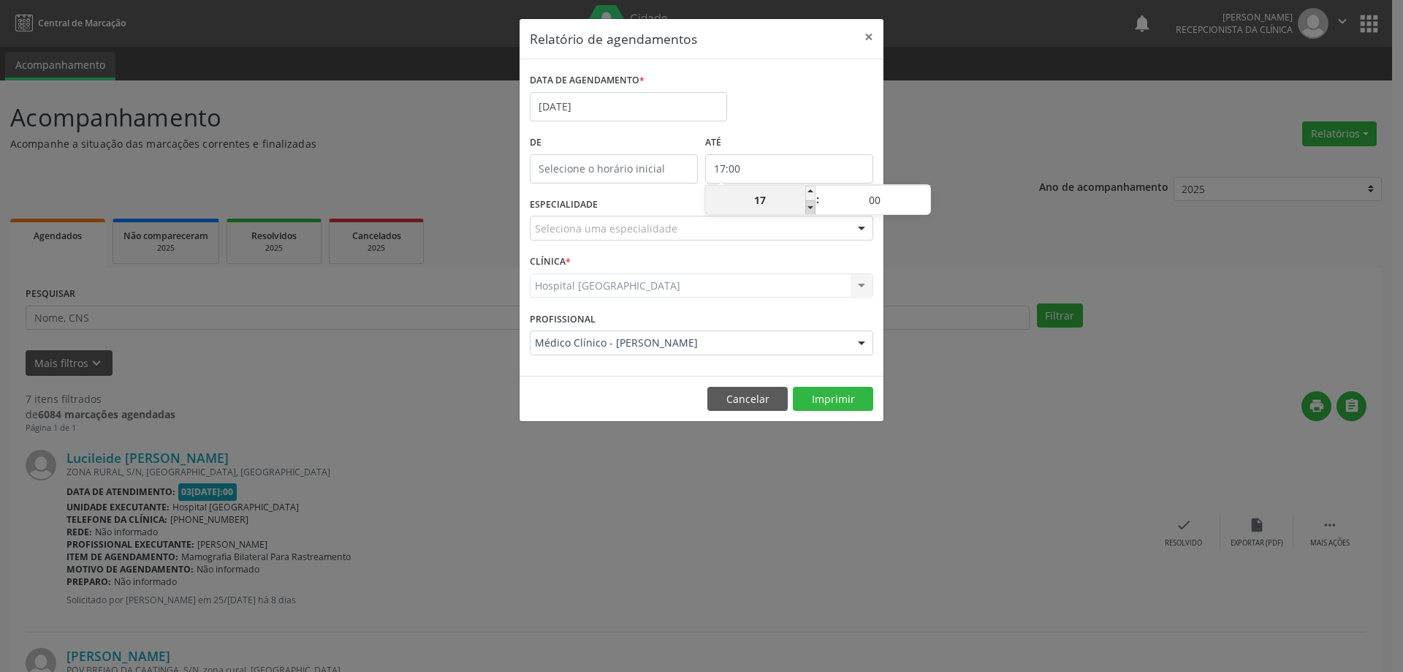
type input "16"
click at [808, 204] on span at bounding box center [810, 207] width 10 height 15
type input "15:00"
type input "15"
click at [808, 203] on span at bounding box center [810, 207] width 10 height 15
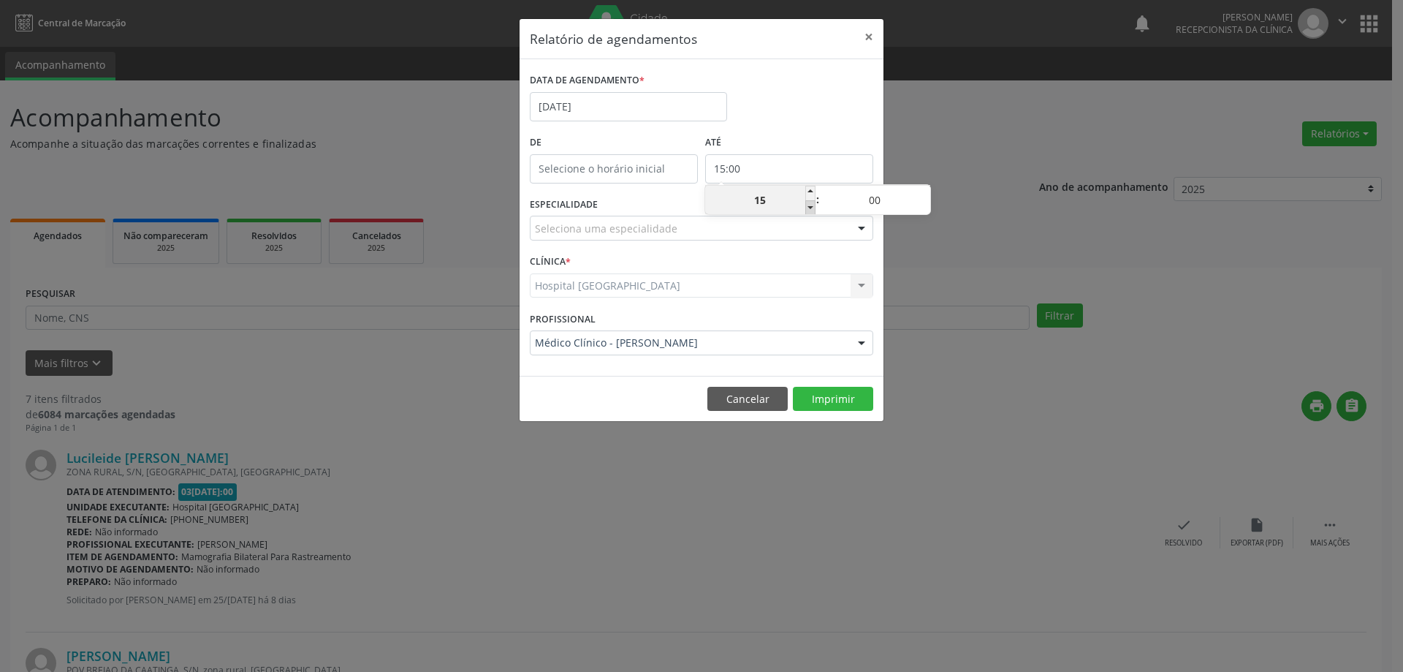
type input "14:00"
type input "14"
click at [808, 203] on span at bounding box center [810, 207] width 10 height 15
type input "13:00"
type input "13"
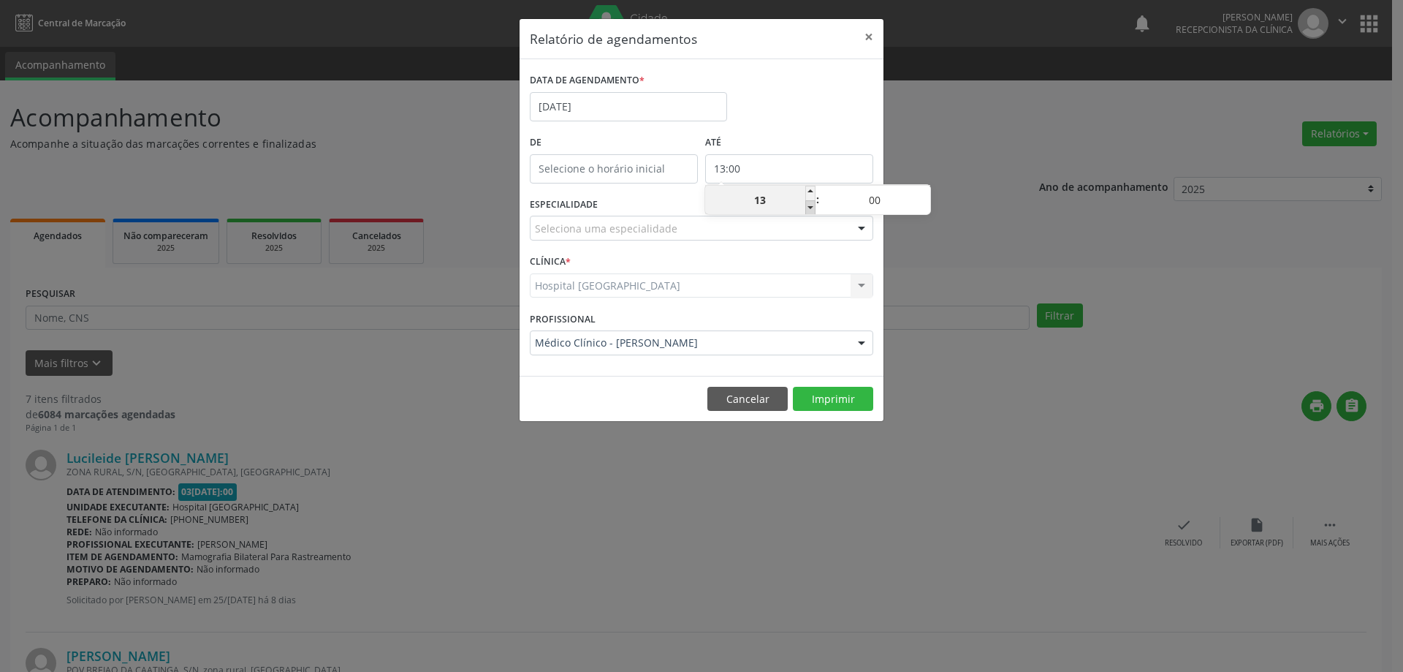
click at [808, 203] on span at bounding box center [810, 207] width 10 height 15
type input "12:00"
type input "12"
click at [808, 203] on span at bounding box center [810, 207] width 10 height 15
type input "11:00"
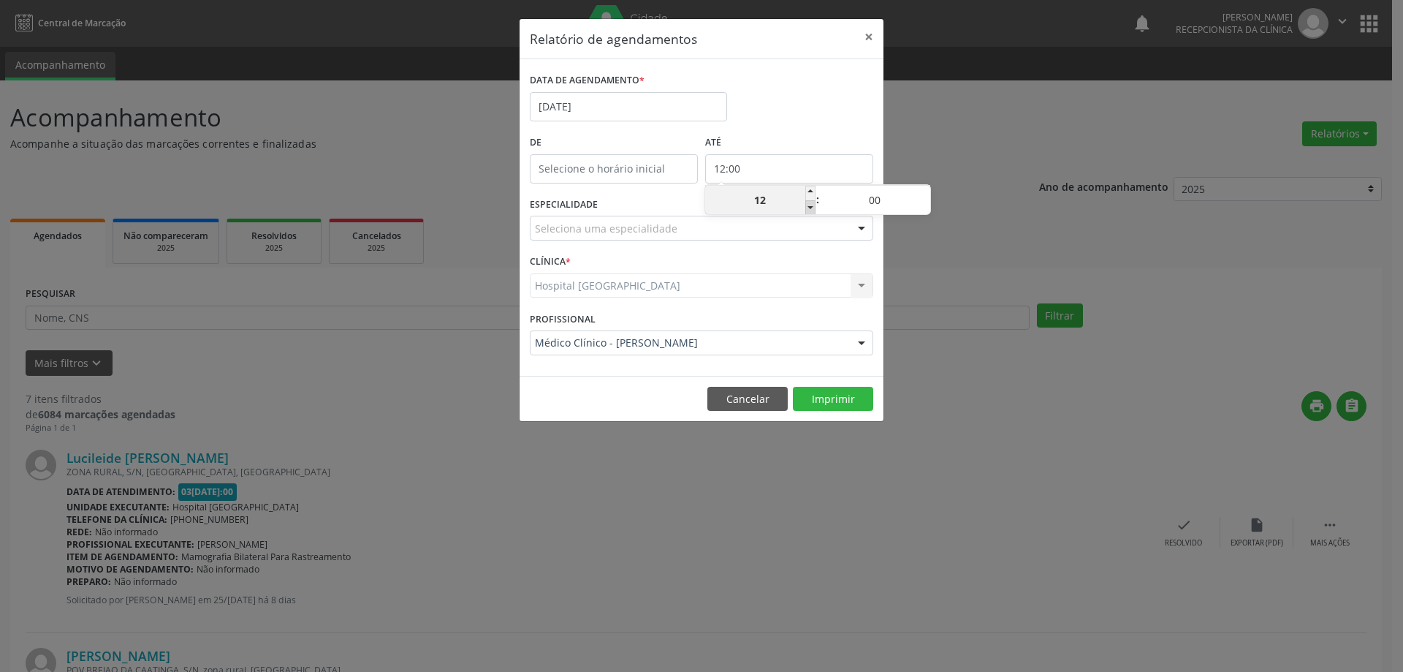
type input "11"
click at [808, 202] on span at bounding box center [810, 207] width 10 height 15
type input "10:00"
type input "10"
click at [808, 202] on span at bounding box center [810, 207] width 10 height 15
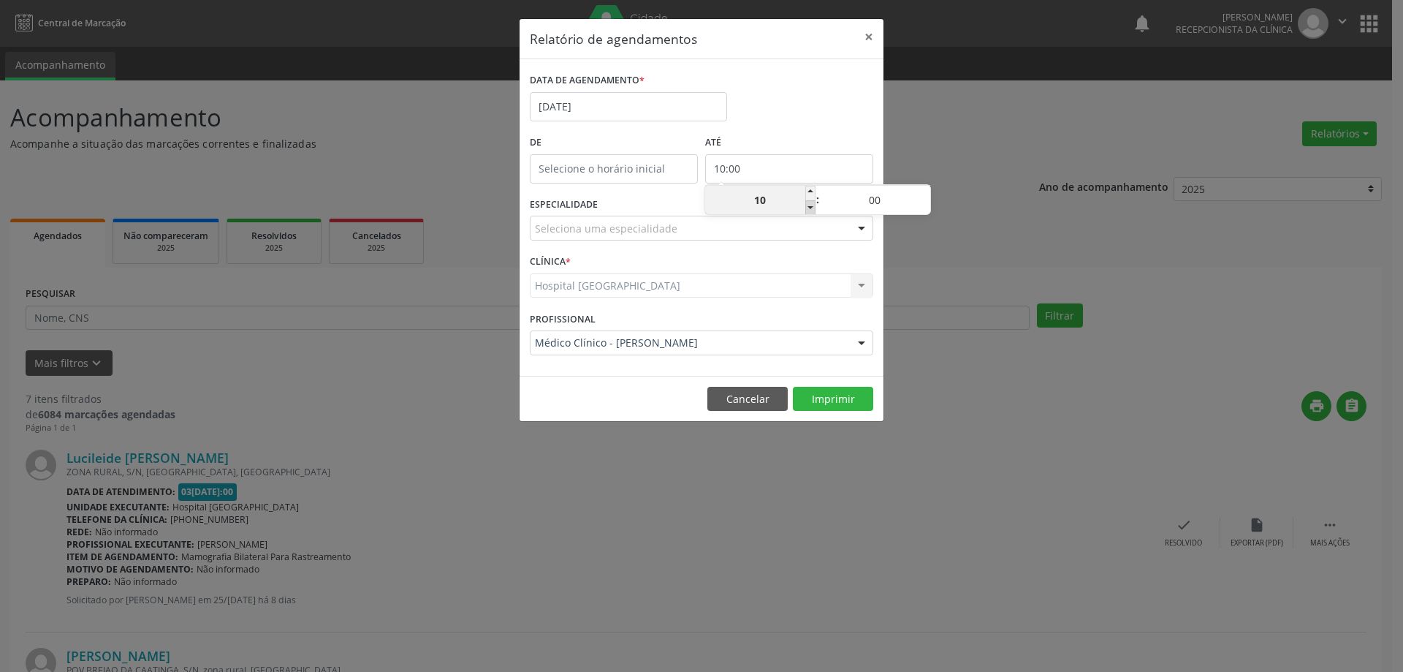
type input "09:00"
type input "09"
click at [808, 202] on span at bounding box center [810, 207] width 10 height 15
type input "08:00"
type input "08"
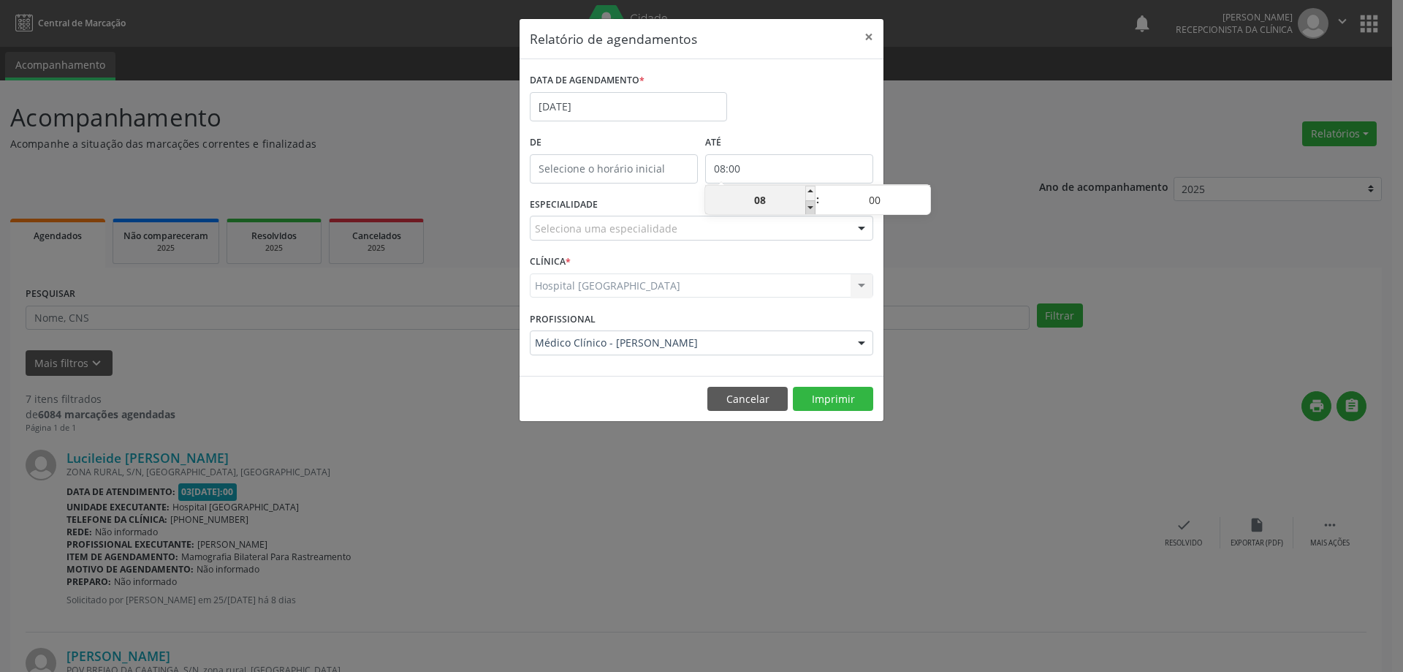
click at [808, 202] on span at bounding box center [810, 207] width 10 height 15
type input "07:00"
type input "07"
click at [808, 202] on span at bounding box center [810, 207] width 10 height 15
type input "06:00"
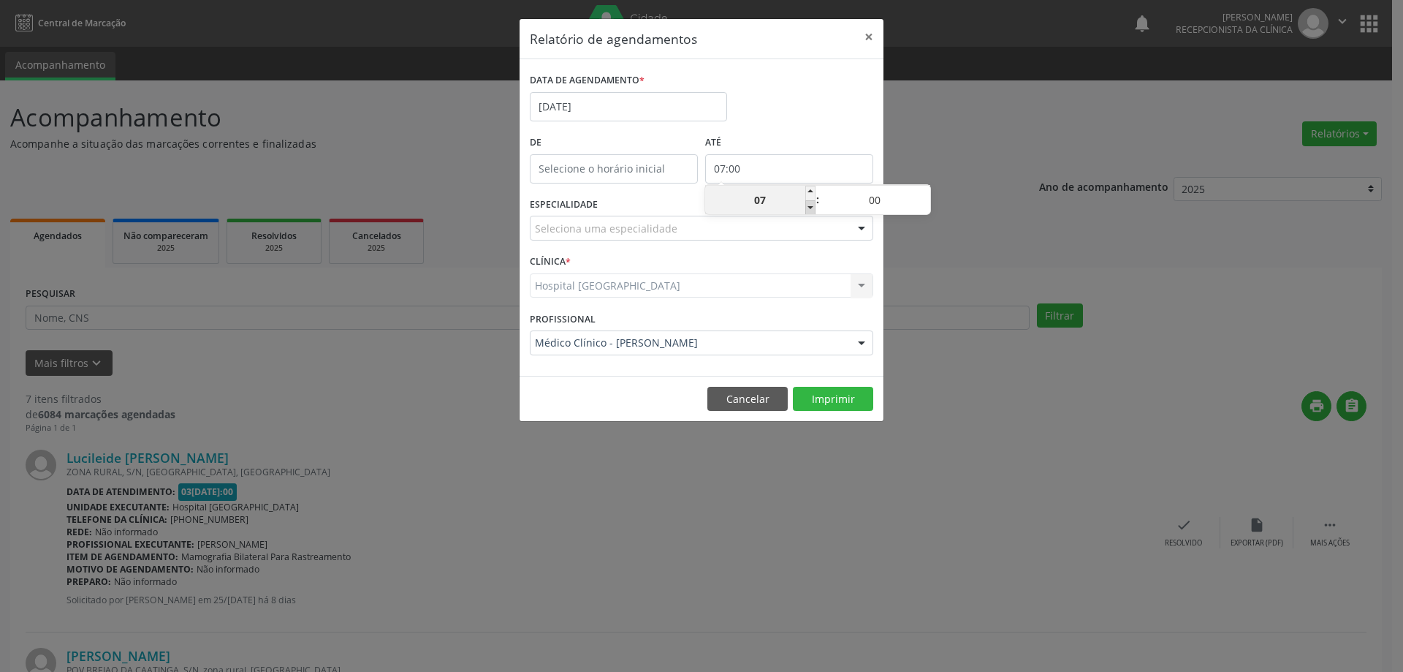
type input "06"
click at [808, 203] on span at bounding box center [810, 207] width 10 height 15
type input "05:00"
type input "05"
click at [808, 202] on span at bounding box center [810, 207] width 10 height 15
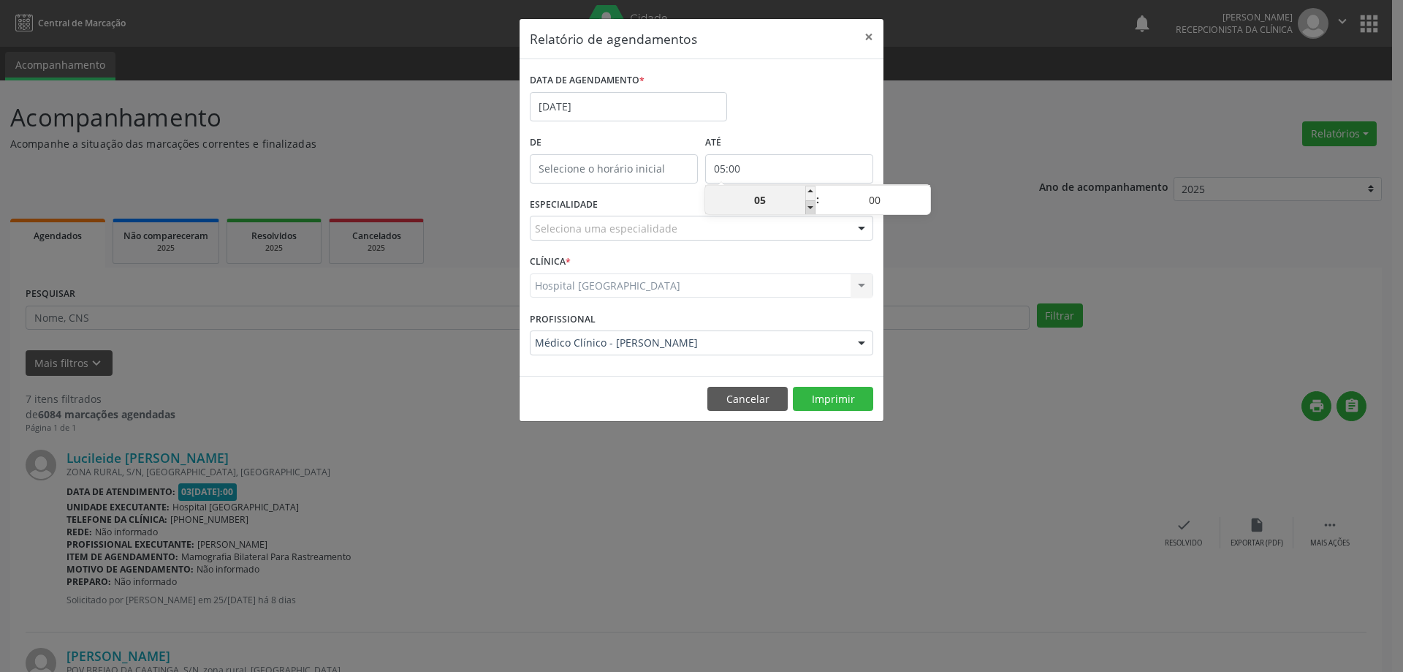
type input "04:00"
type input "04"
click at [808, 202] on span at bounding box center [810, 207] width 10 height 15
type input "03:00"
type input "03"
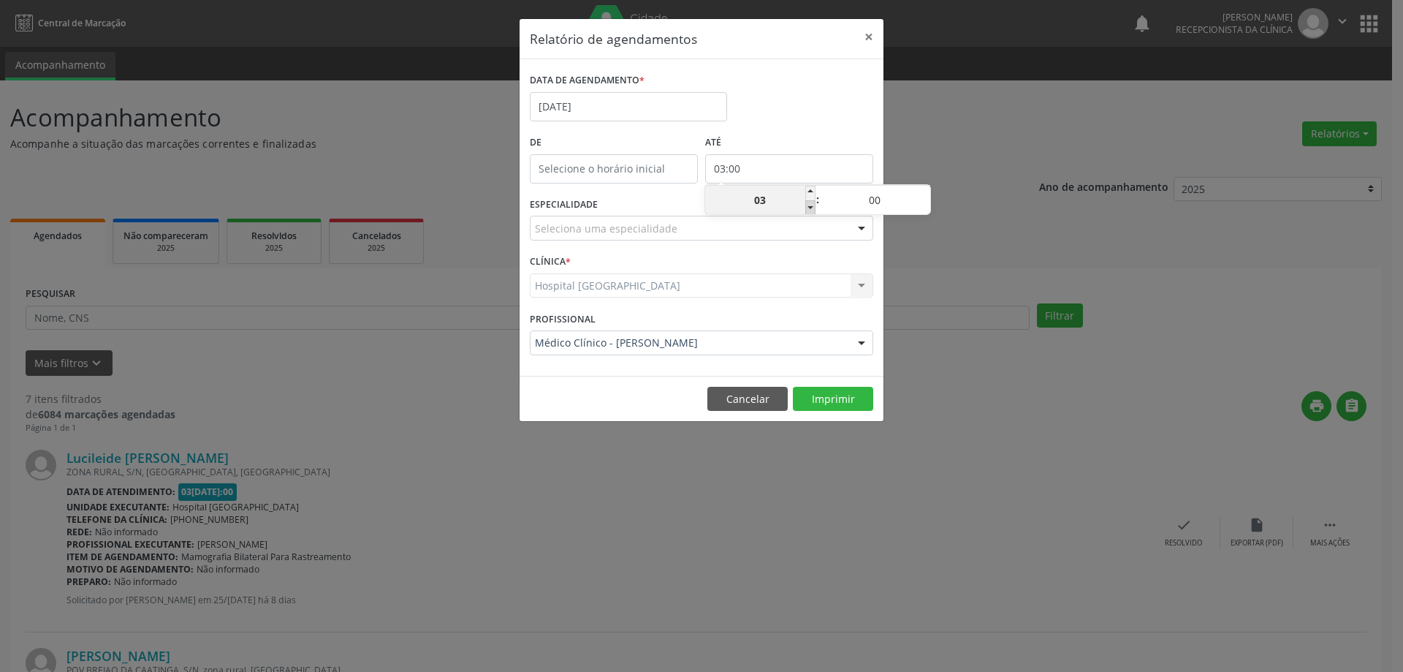
click at [808, 202] on span at bounding box center [810, 207] width 10 height 15
type input "02:00"
type input "02"
click at [808, 202] on span at bounding box center [810, 207] width 10 height 15
type input "01:00"
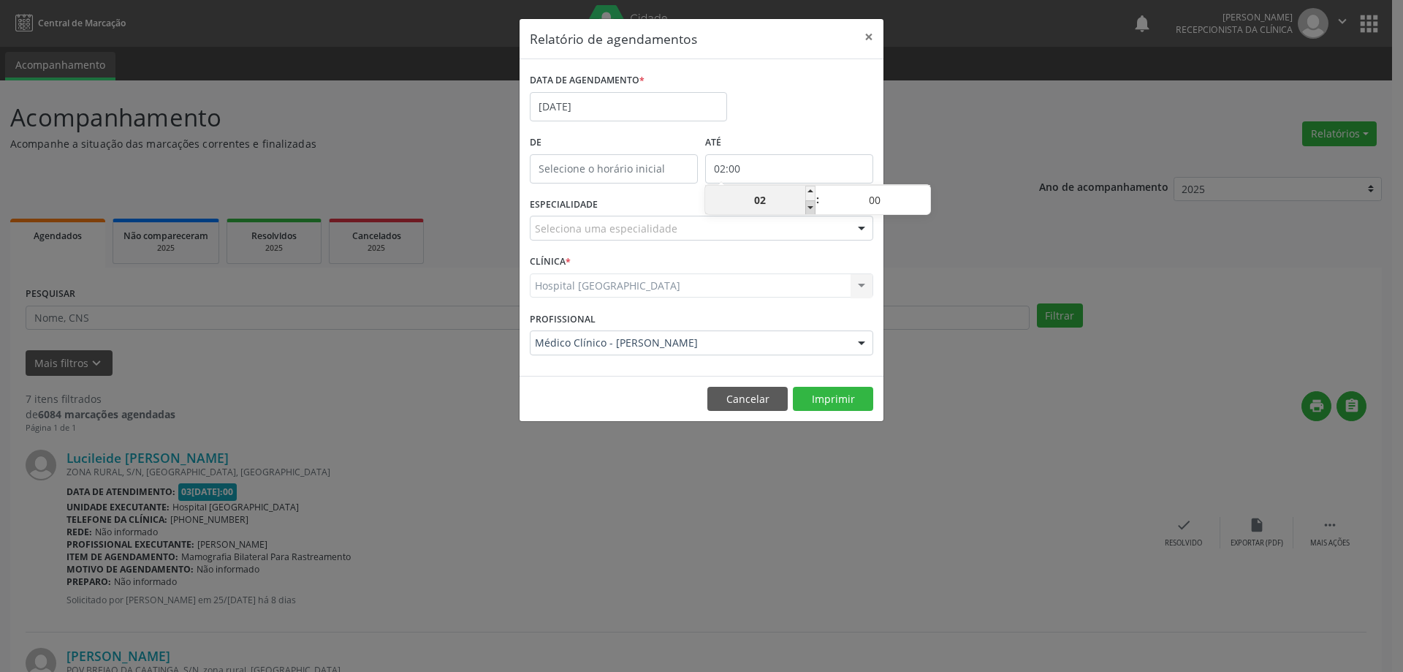
type input "01"
click at [808, 202] on span at bounding box center [810, 207] width 10 height 15
type input "00:00"
type input "00"
click at [829, 391] on button "Imprimir" at bounding box center [833, 399] width 80 height 25
